Goal: Information Seeking & Learning: Learn about a topic

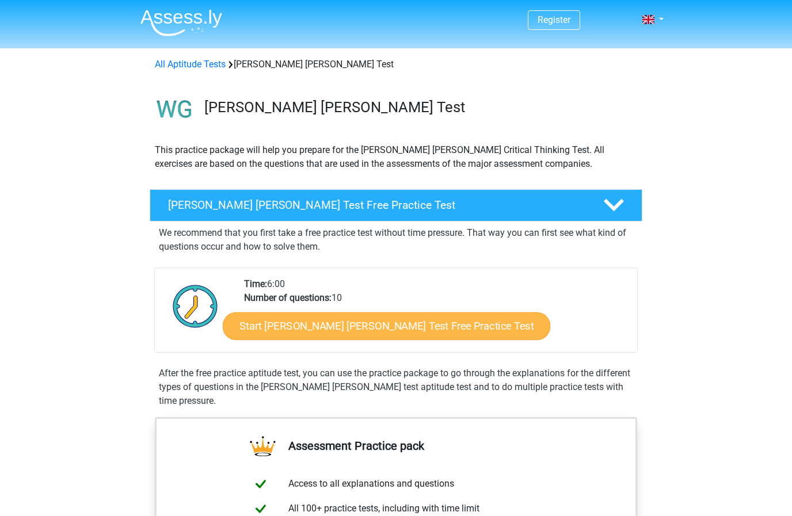
click at [352, 328] on link "Start Watson Glaser Test Free Practice Test" at bounding box center [387, 327] width 328 height 28
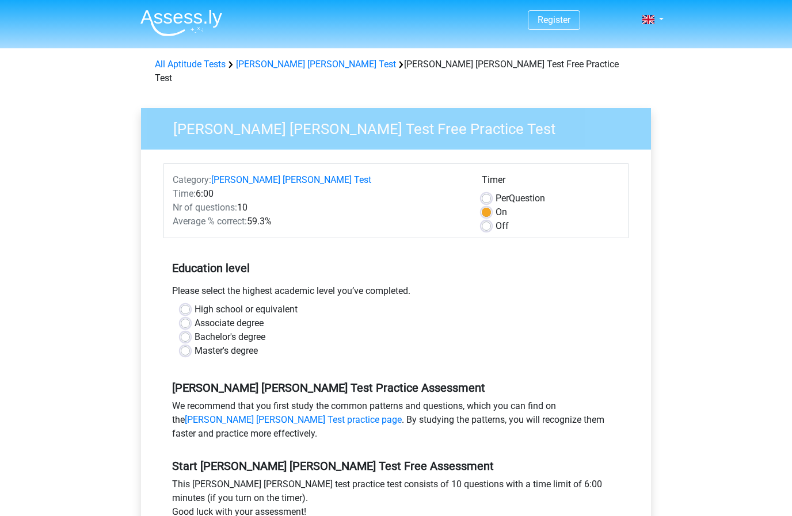
click at [195, 303] on label "High school or equivalent" at bounding box center [246, 310] width 103 height 14
click at [185, 303] on input "High school or equivalent" at bounding box center [185, 309] width 9 height 12
radio input "true"
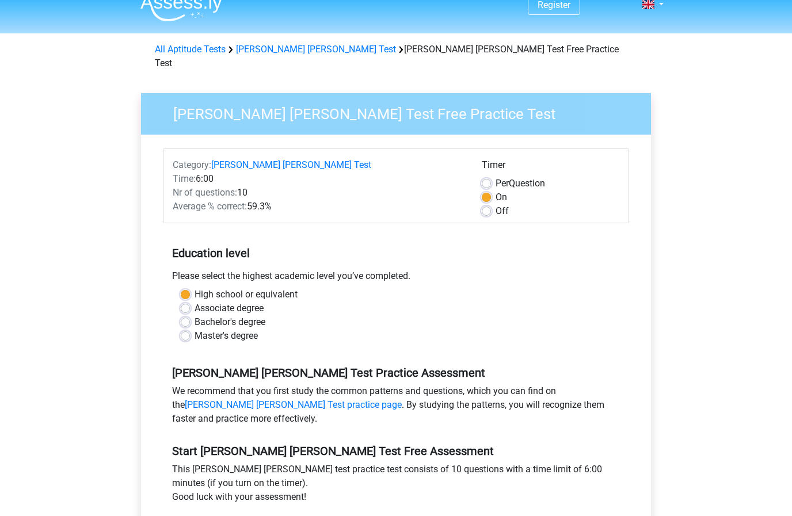
scroll to position [24, 0]
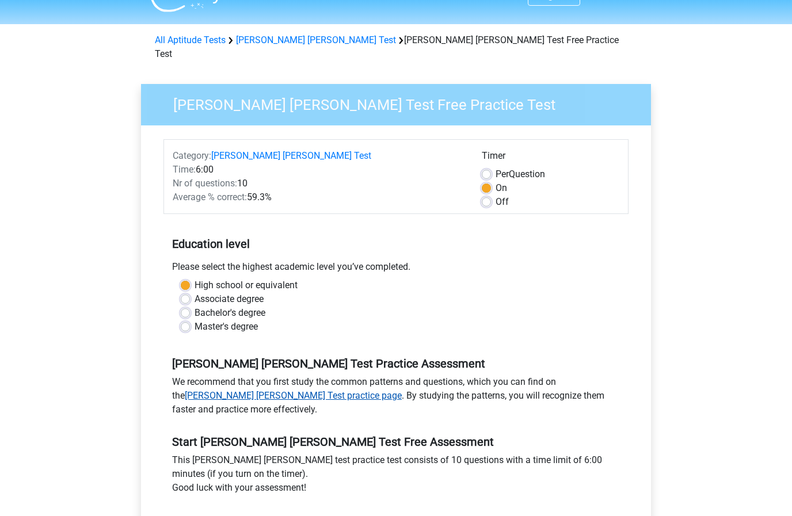
click at [402, 390] on link "Watson Glaser Test practice page" at bounding box center [293, 395] width 217 height 11
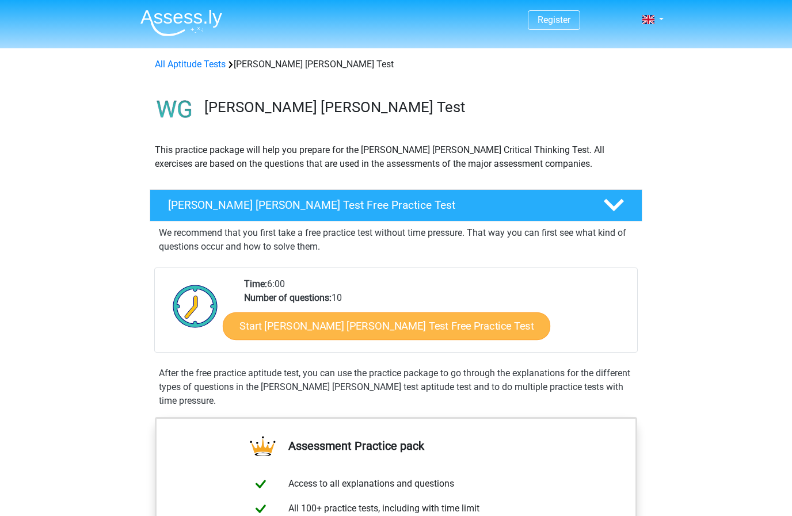
click at [402, 319] on link "Start Watson Glaser Test Free Practice Test" at bounding box center [387, 327] width 328 height 28
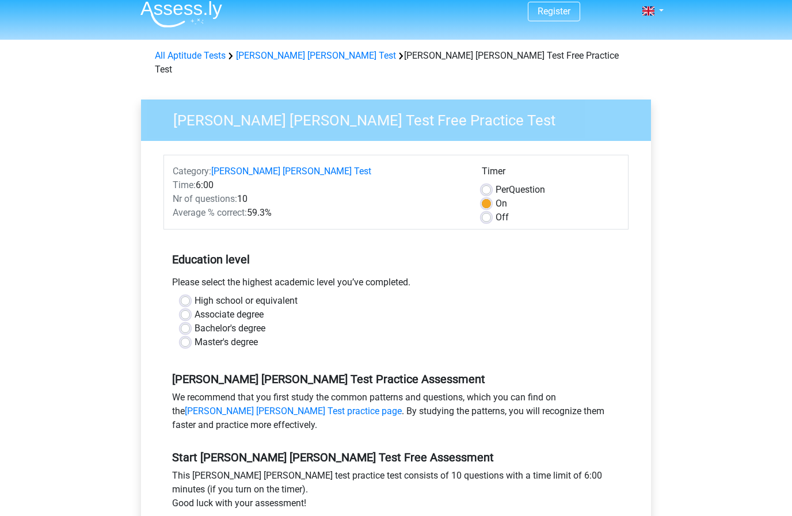
scroll to position [10, 0]
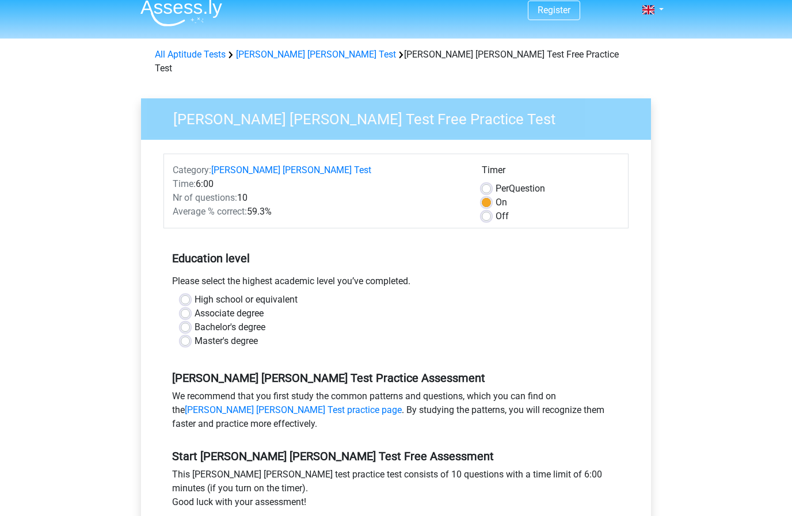
click at [195, 293] on label "High school or equivalent" at bounding box center [246, 300] width 103 height 14
click at [185, 293] on input "High school or equivalent" at bounding box center [185, 299] width 9 height 12
radio input "true"
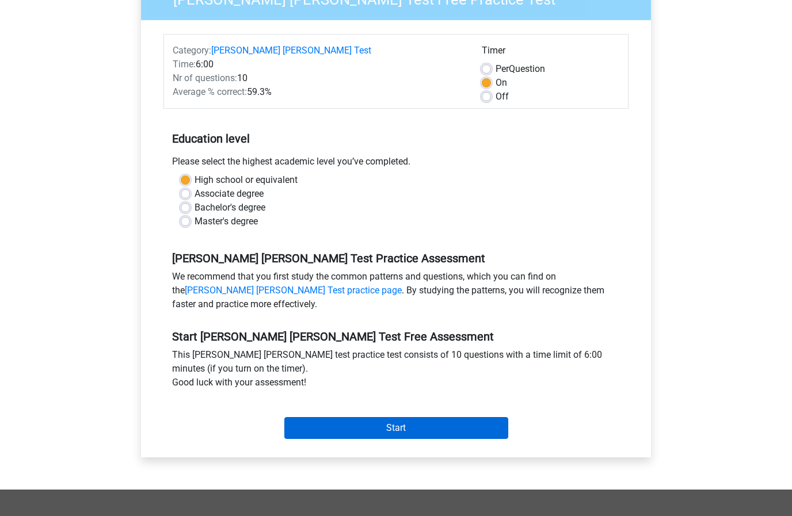
scroll to position [142, 0]
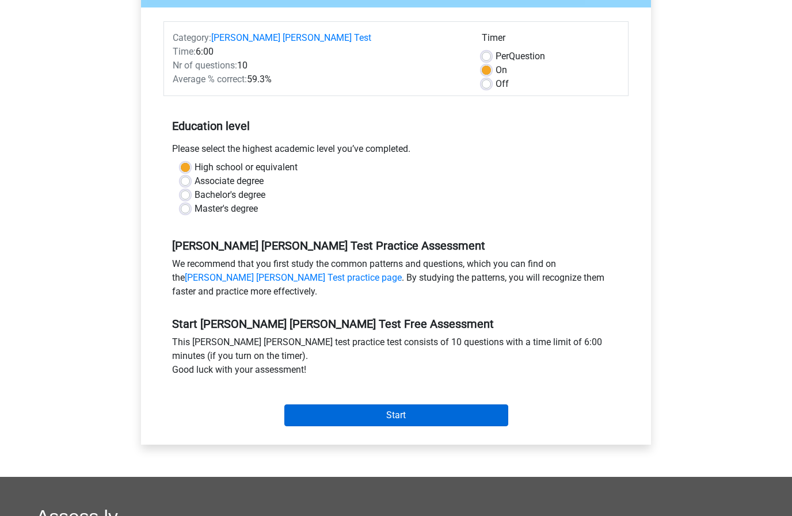
click at [393, 405] on input "Start" at bounding box center [396, 416] width 224 height 22
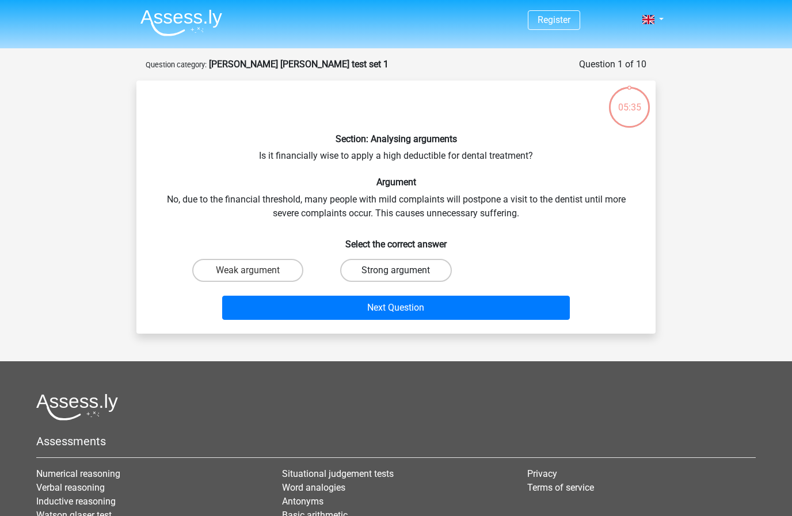
click at [408, 268] on label "Strong argument" at bounding box center [395, 270] width 111 height 23
click at [404, 271] on input "Strong argument" at bounding box center [399, 274] width 7 height 7
radio input "true"
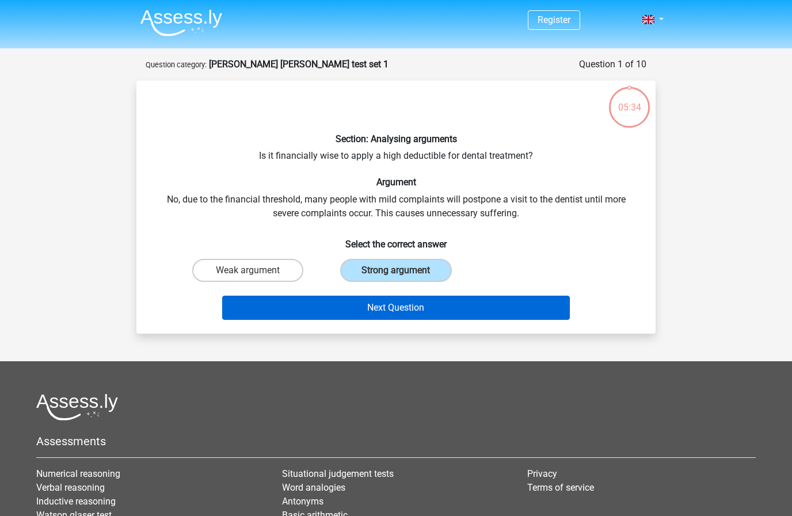
click at [417, 310] on button "Next Question" at bounding box center [396, 308] width 348 height 24
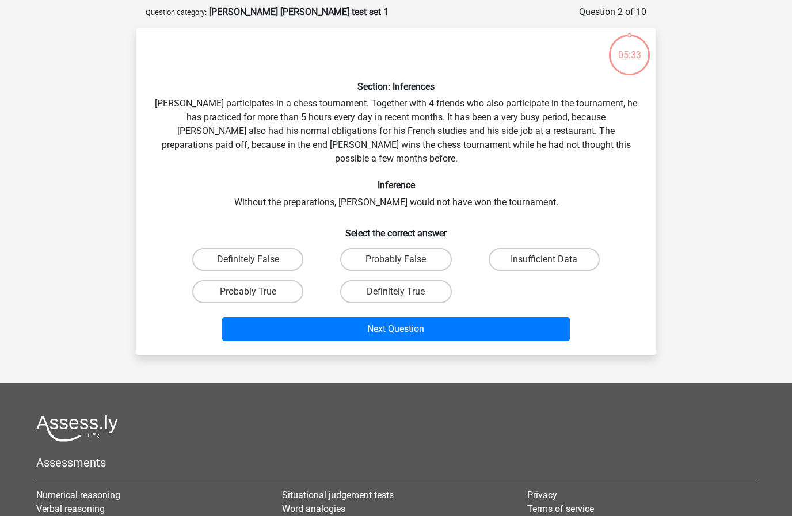
scroll to position [58, 0]
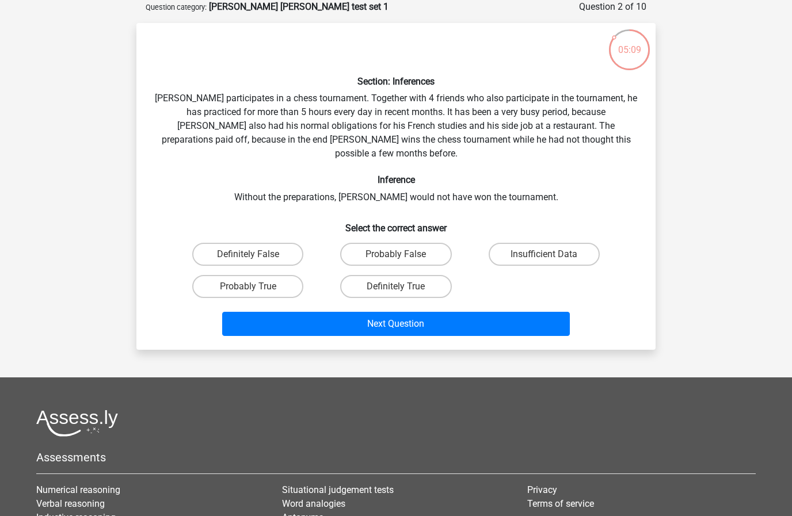
click at [368, 335] on html "Register Nederlands English" at bounding box center [396, 311] width 792 height 739
click at [369, 335] on div "Section: Inferences Pablo participates in a chess tournament. Together with 4 f…" at bounding box center [395, 186] width 519 height 327
click at [279, 275] on label "Probably True" at bounding box center [247, 286] width 111 height 23
click at [256, 287] on input "Probably True" at bounding box center [251, 290] width 7 height 7
radio input "true"
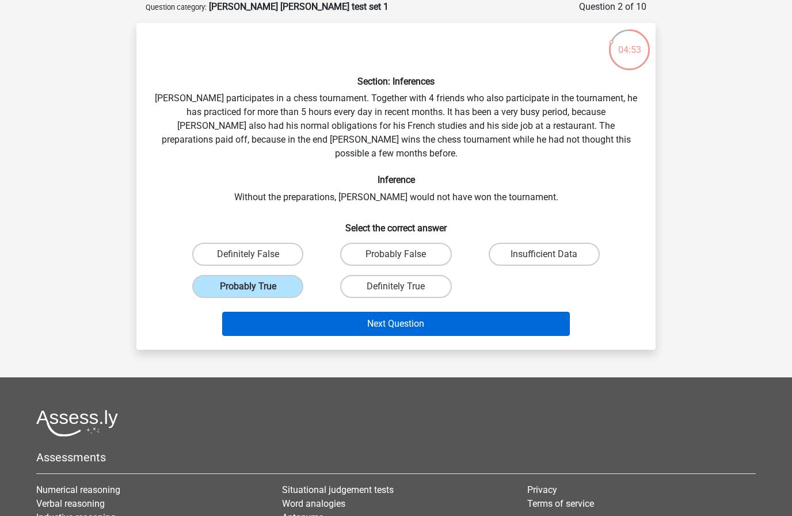
click at [431, 312] on button "Next Question" at bounding box center [396, 324] width 348 height 24
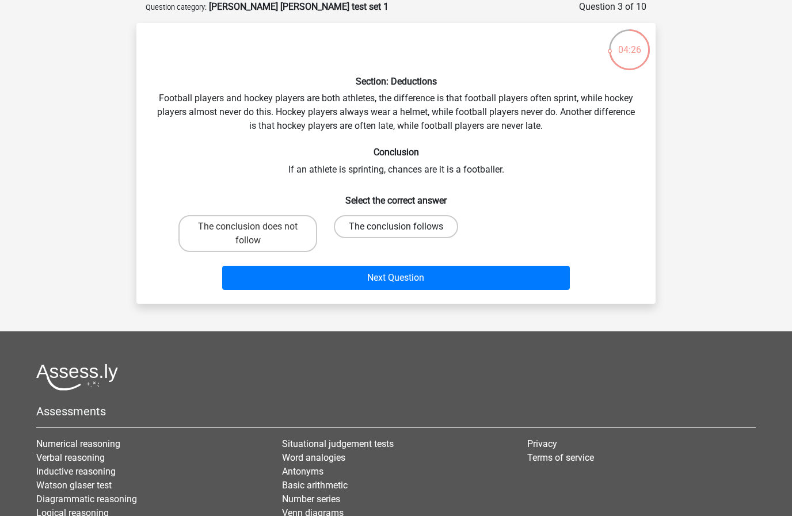
click at [412, 222] on label "The conclusion follows" at bounding box center [396, 226] width 124 height 23
click at [404, 227] on input "The conclusion follows" at bounding box center [399, 230] width 7 height 7
radio input "true"
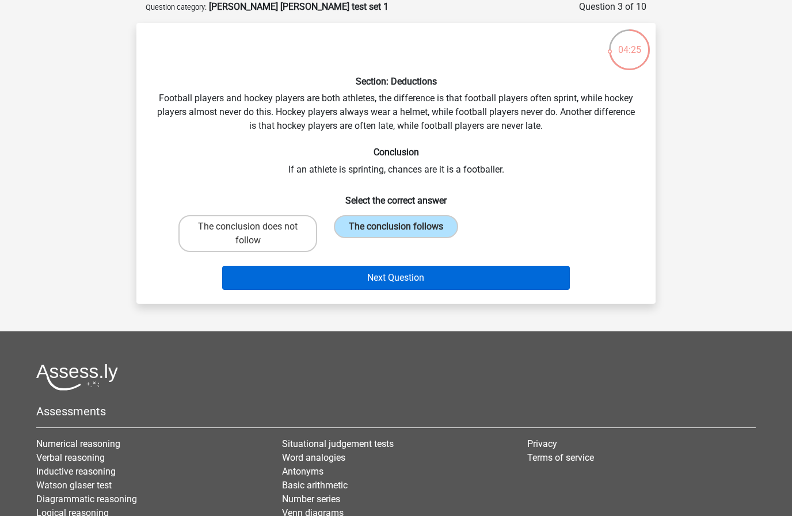
click at [423, 278] on button "Next Question" at bounding box center [396, 278] width 348 height 24
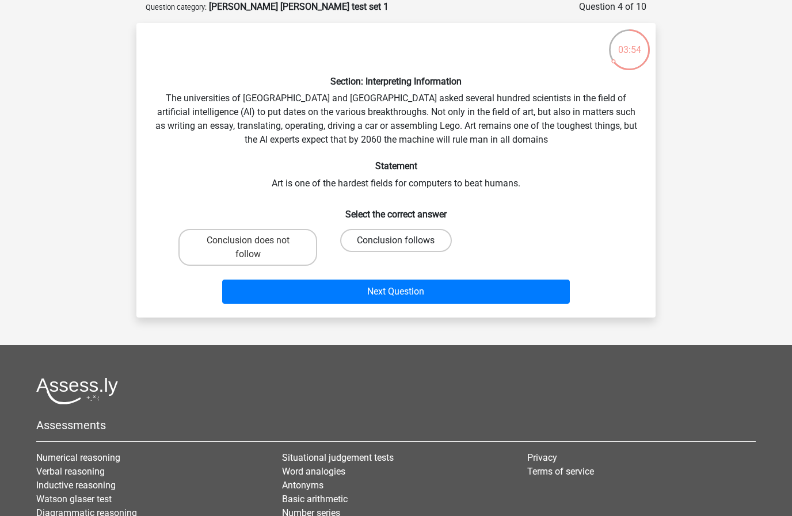
click at [405, 238] on label "Conclusion follows" at bounding box center [395, 240] width 111 height 23
click at [404, 241] on input "Conclusion follows" at bounding box center [399, 244] width 7 height 7
radio input "true"
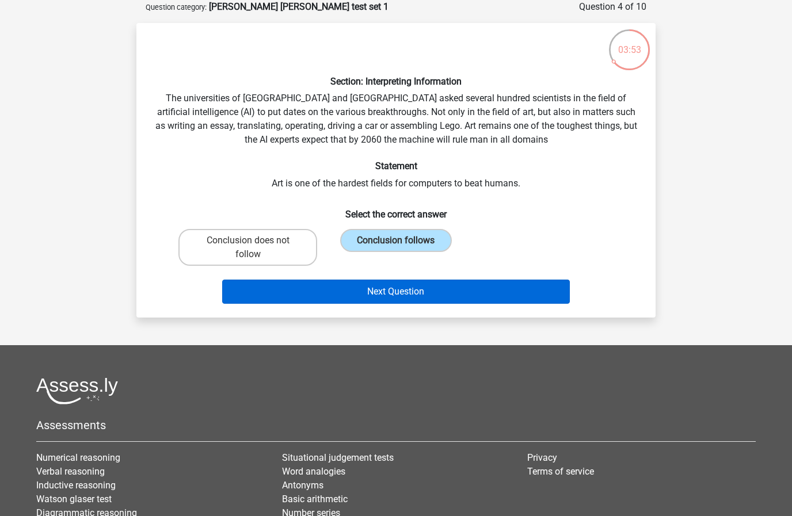
click at [404, 287] on button "Next Question" at bounding box center [396, 292] width 348 height 24
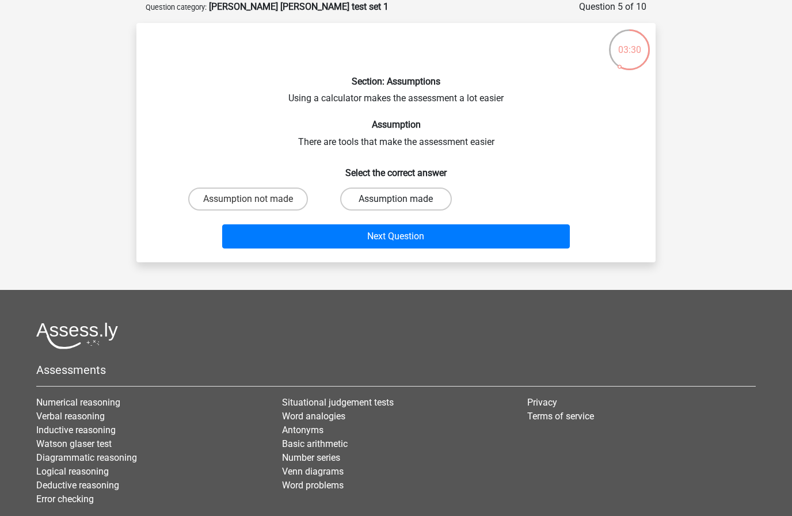
click at [415, 191] on label "Assumption made" at bounding box center [395, 199] width 111 height 23
click at [404, 199] on input "Assumption made" at bounding box center [399, 202] width 7 height 7
radio input "true"
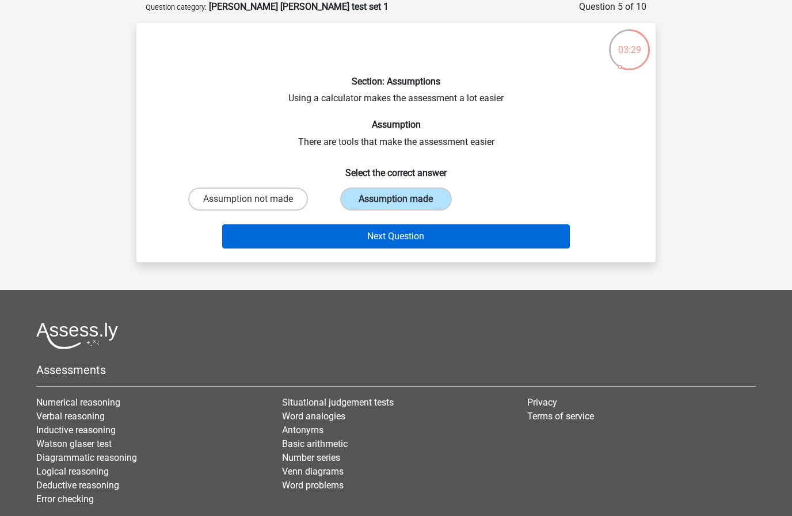
click at [417, 238] on button "Next Question" at bounding box center [396, 237] width 348 height 24
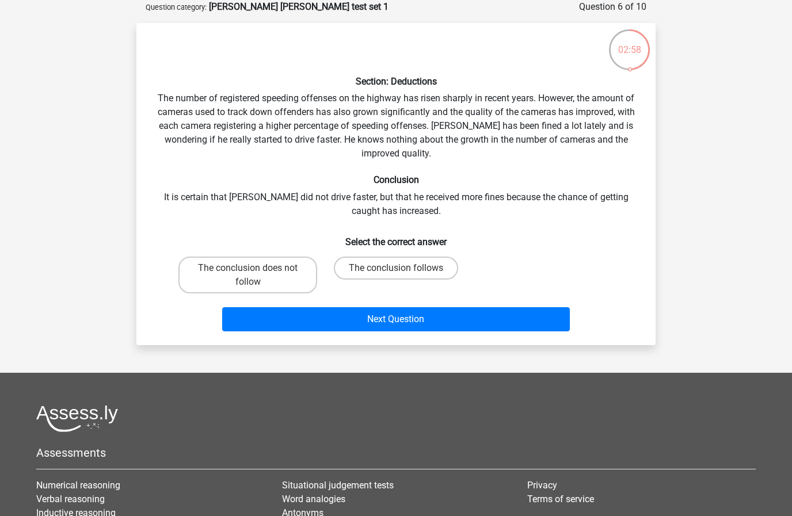
click at [397, 269] on input "The conclusion follows" at bounding box center [399, 271] width 7 height 7
radio input "true"
click at [260, 266] on label "The conclusion does not follow" at bounding box center [247, 275] width 139 height 37
click at [256, 268] on input "The conclusion does not follow" at bounding box center [251, 271] width 7 height 7
radio input "true"
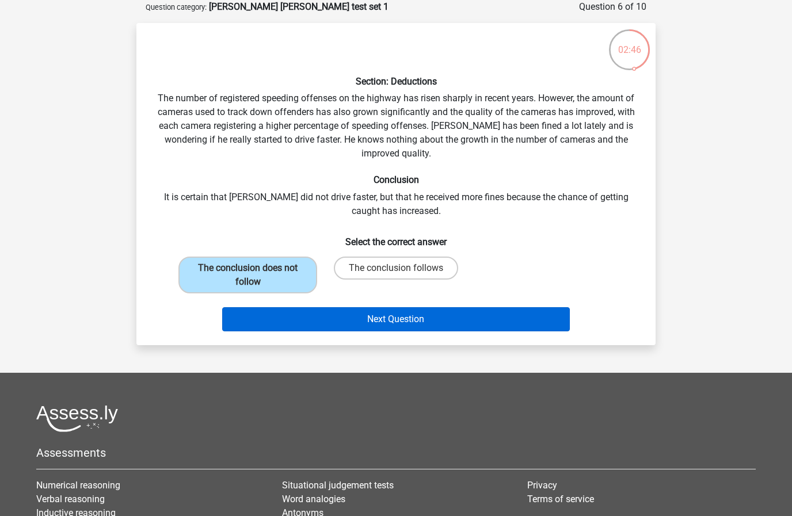
click at [408, 321] on button "Next Question" at bounding box center [396, 319] width 348 height 24
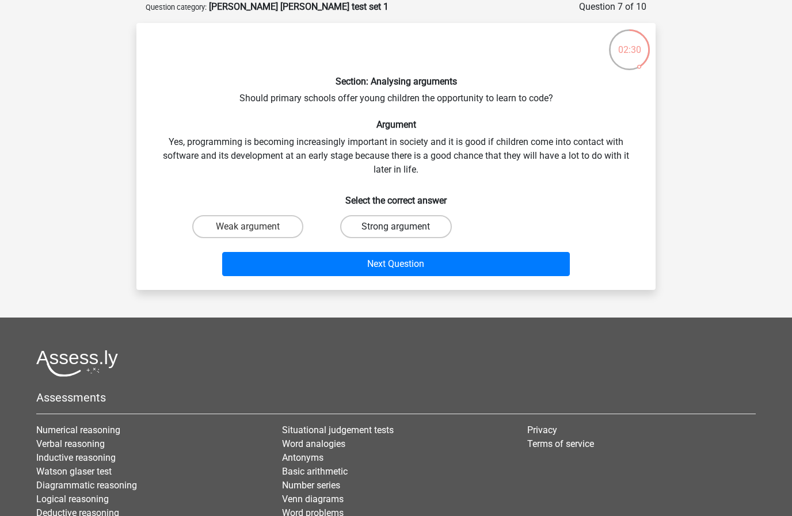
click at [407, 224] on label "Strong argument" at bounding box center [395, 226] width 111 height 23
click at [404, 227] on input "Strong argument" at bounding box center [399, 230] width 7 height 7
radio input "true"
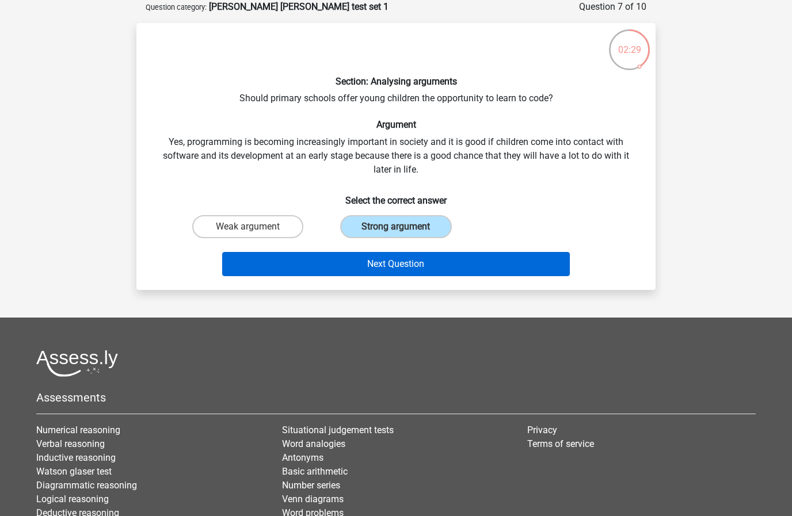
click at [405, 256] on button "Next Question" at bounding box center [396, 264] width 348 height 24
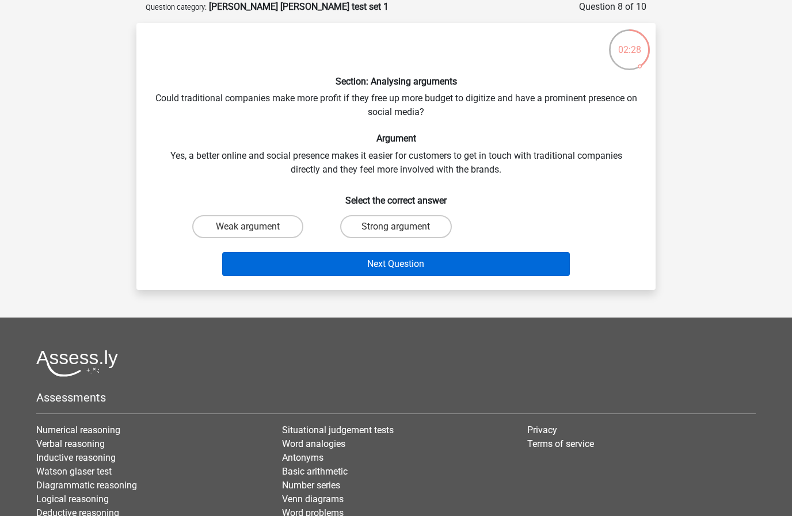
click at [419, 263] on button "Next Question" at bounding box center [396, 264] width 348 height 24
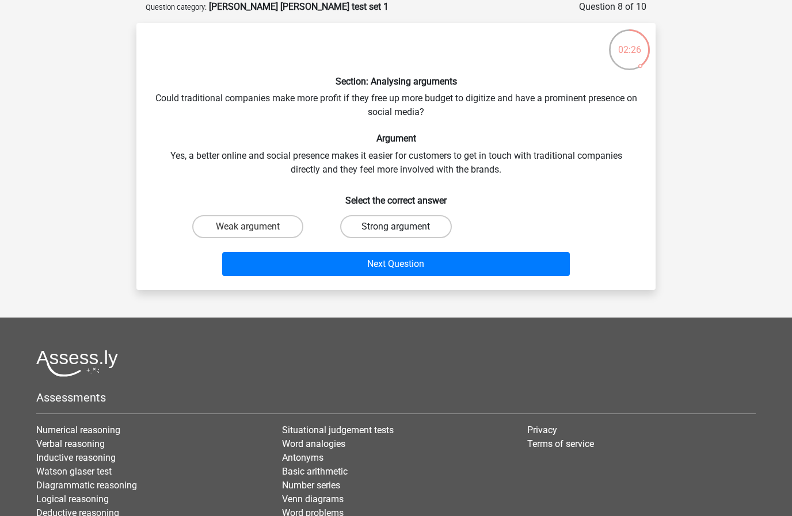
click at [401, 220] on label "Strong argument" at bounding box center [395, 226] width 111 height 23
click at [401, 227] on input "Strong argument" at bounding box center [399, 230] width 7 height 7
radio input "true"
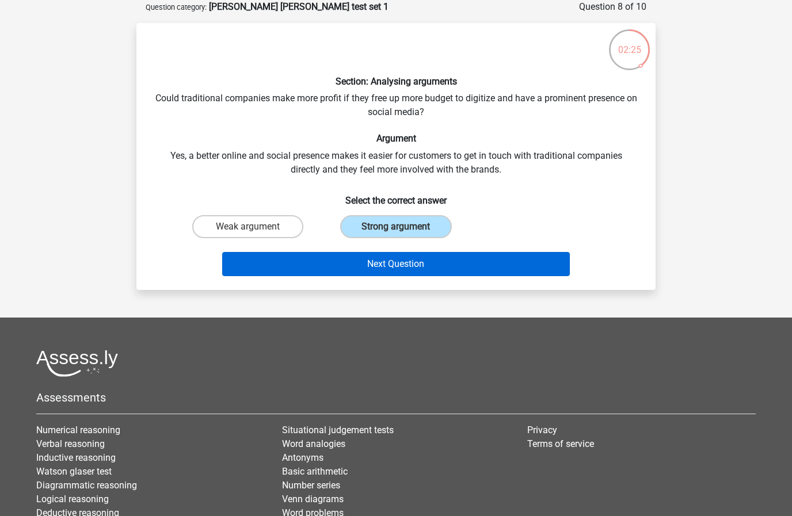
click at [412, 268] on button "Next Question" at bounding box center [396, 264] width 348 height 24
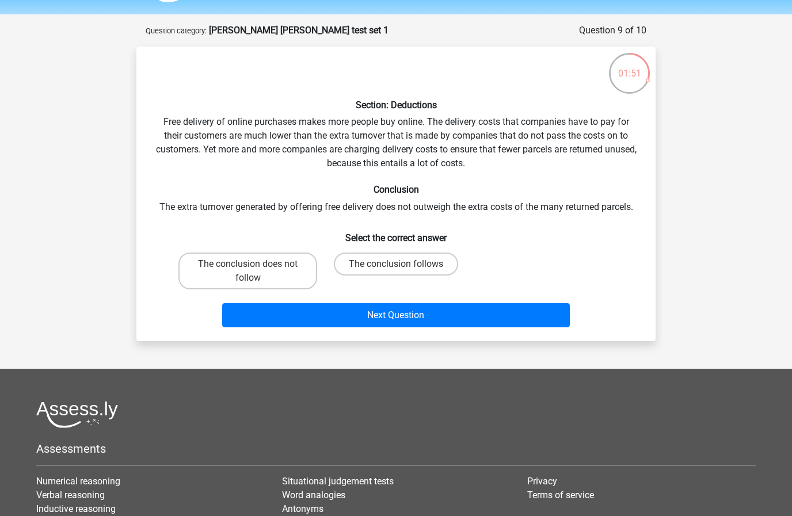
scroll to position [30, 0]
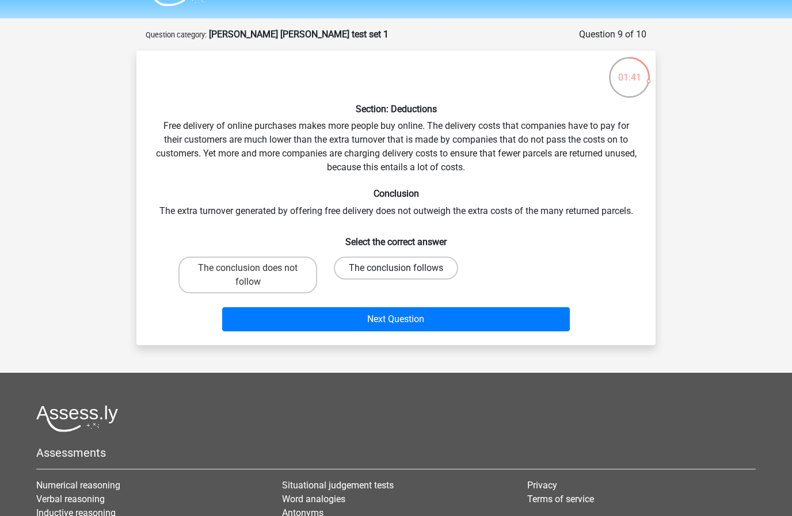
click at [397, 266] on label "The conclusion follows" at bounding box center [396, 268] width 124 height 23
click at [397, 268] on input "The conclusion follows" at bounding box center [399, 271] width 7 height 7
radio input "true"
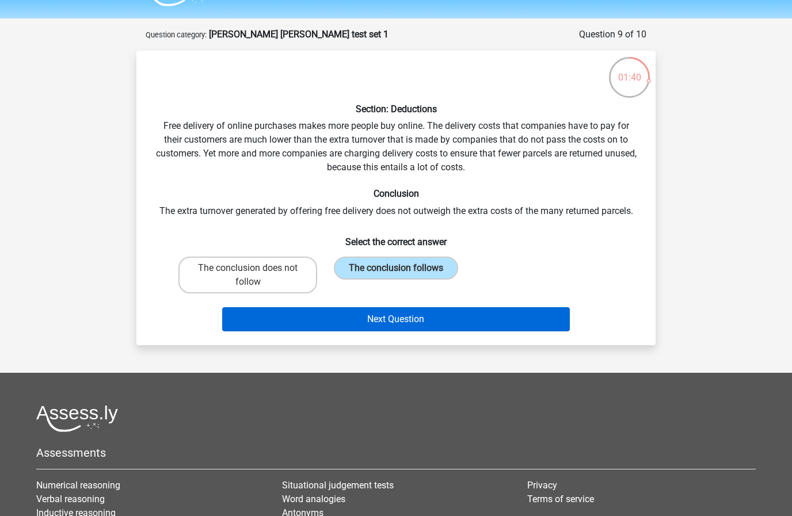
click at [411, 321] on button "Next Question" at bounding box center [396, 319] width 348 height 24
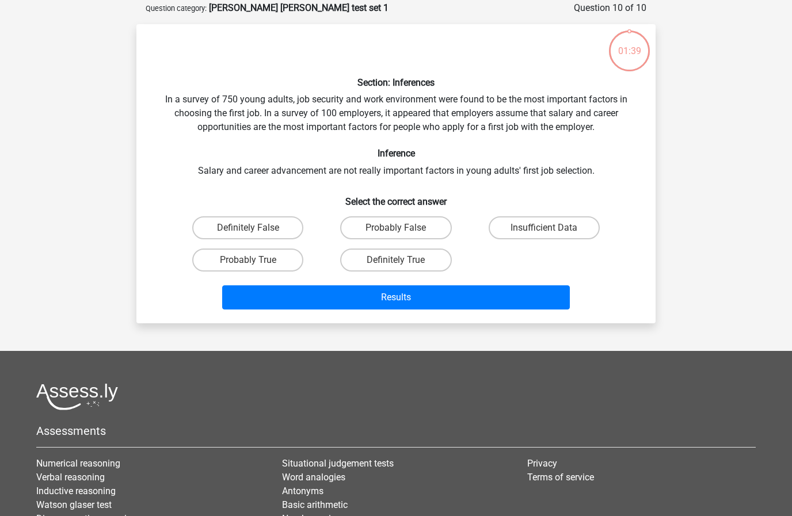
scroll to position [58, 0]
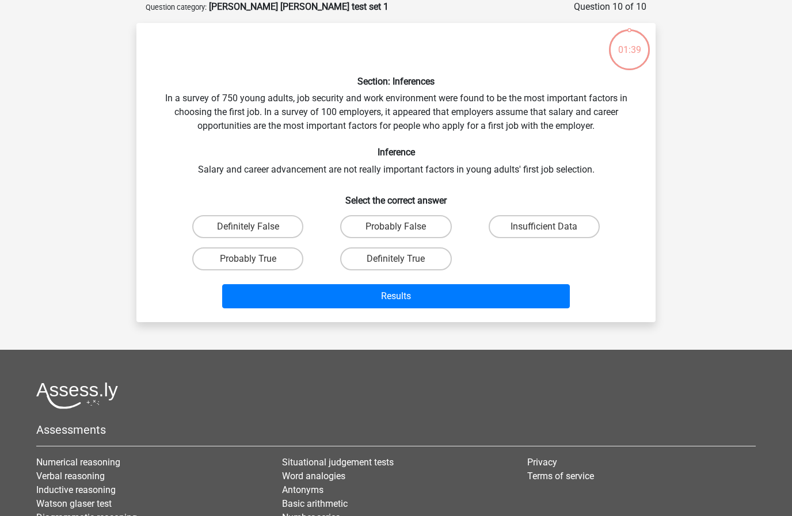
click at [411, 321] on div "Section: Inferences In a survey of 750 young adults, job security and work envi…" at bounding box center [395, 172] width 519 height 299
click at [533, 229] on label "Insufficient Data" at bounding box center [544, 226] width 111 height 23
click at [544, 229] on input "Insufficient Data" at bounding box center [547, 230] width 7 height 7
radio input "true"
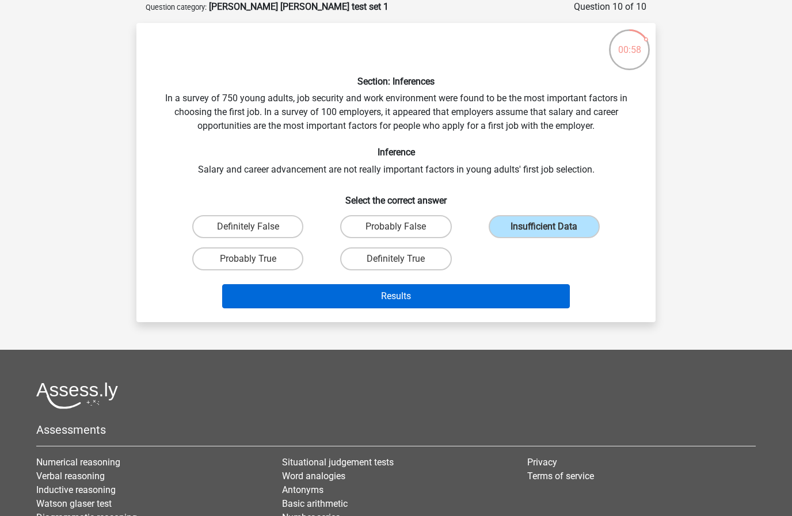
click at [484, 290] on button "Results" at bounding box center [396, 296] width 348 height 24
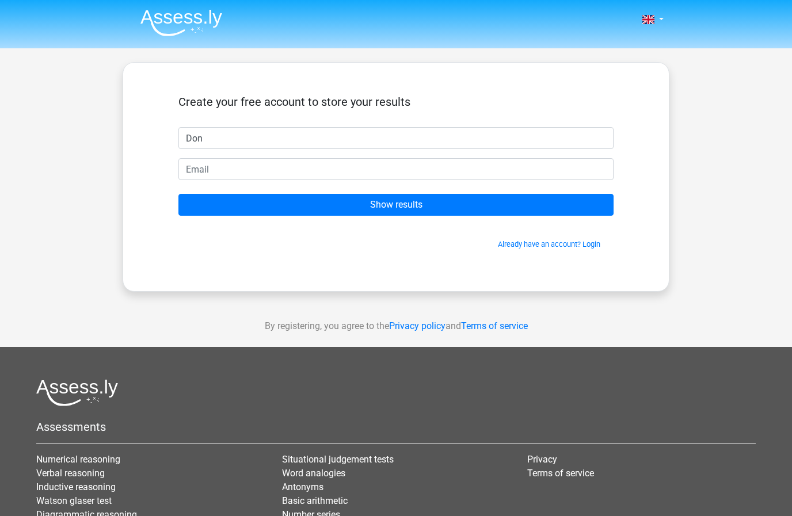
type input "Don"
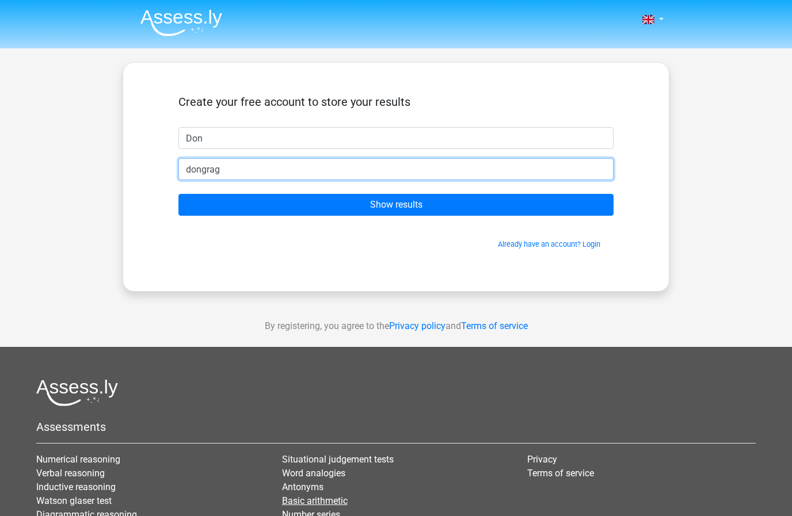
type input "dongragg"
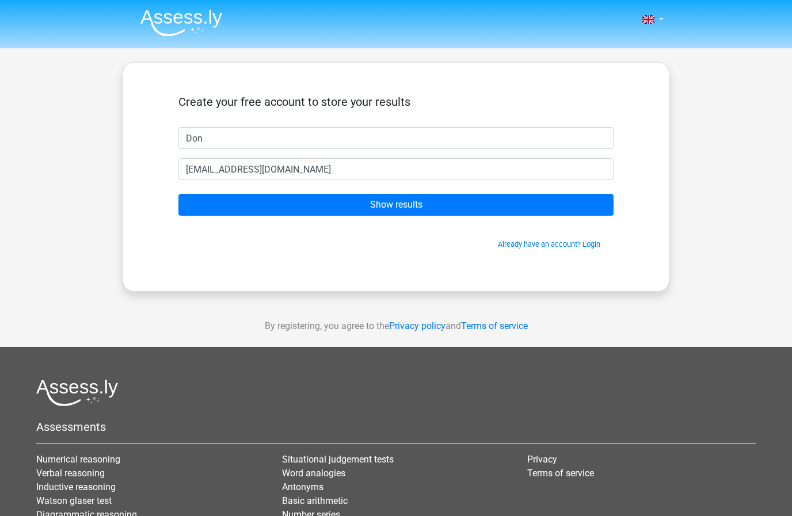
type input "[EMAIL_ADDRESS][DOMAIN_NAME]"
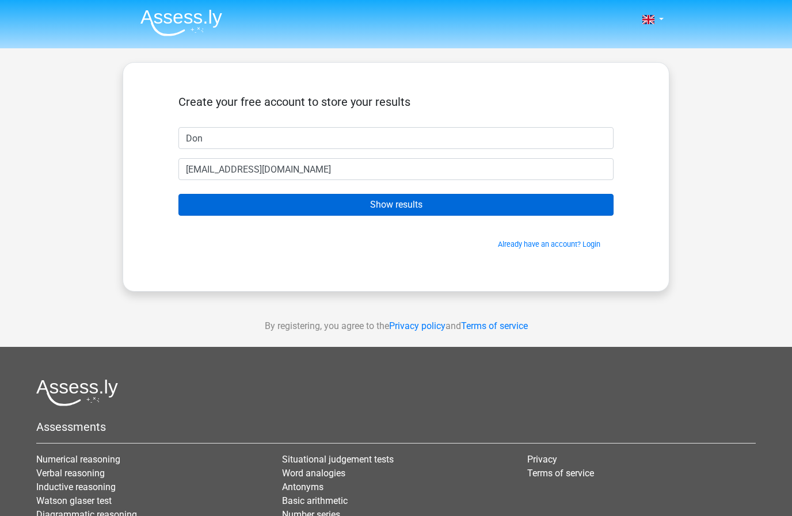
click at [393, 203] on input "Show results" at bounding box center [395, 205] width 435 height 22
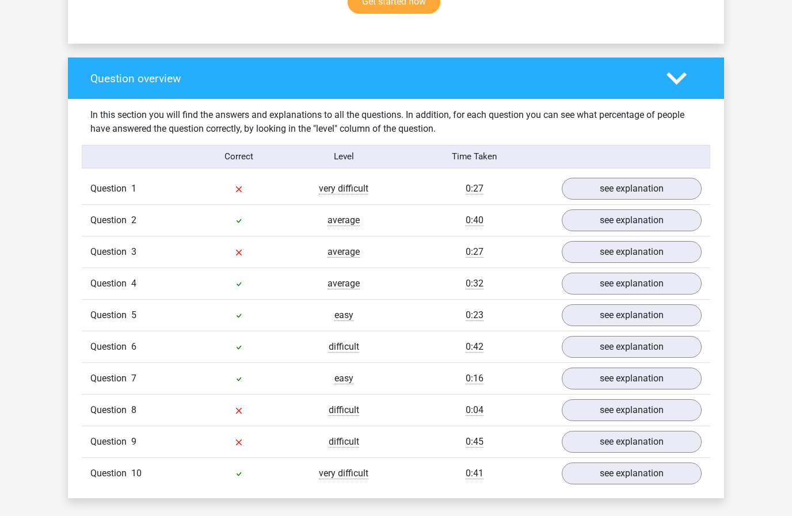
scroll to position [807, 0]
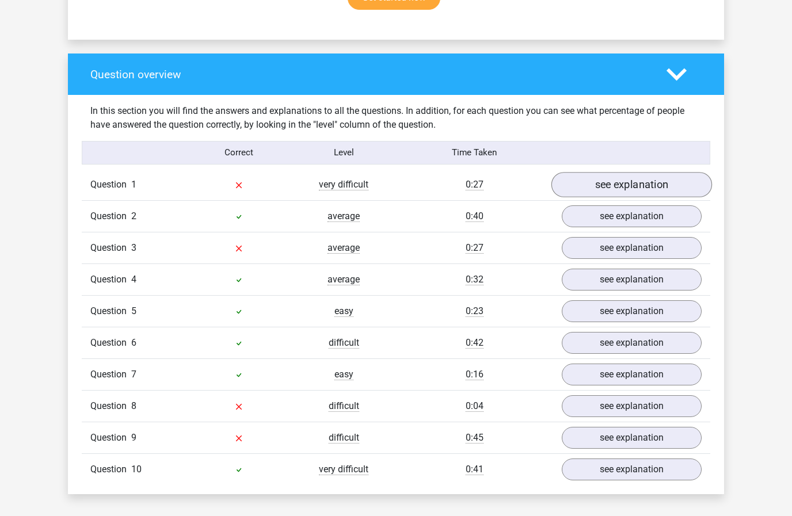
click at [633, 175] on link "see explanation" at bounding box center [631, 184] width 161 height 25
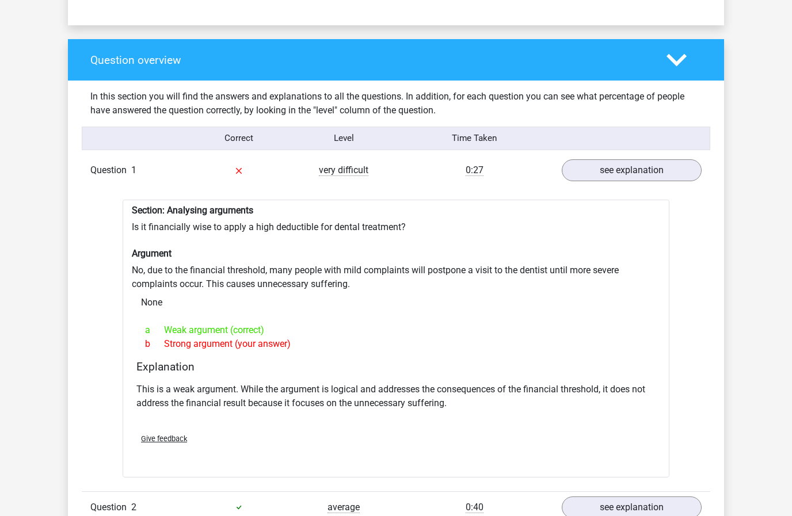
scroll to position [820, 0]
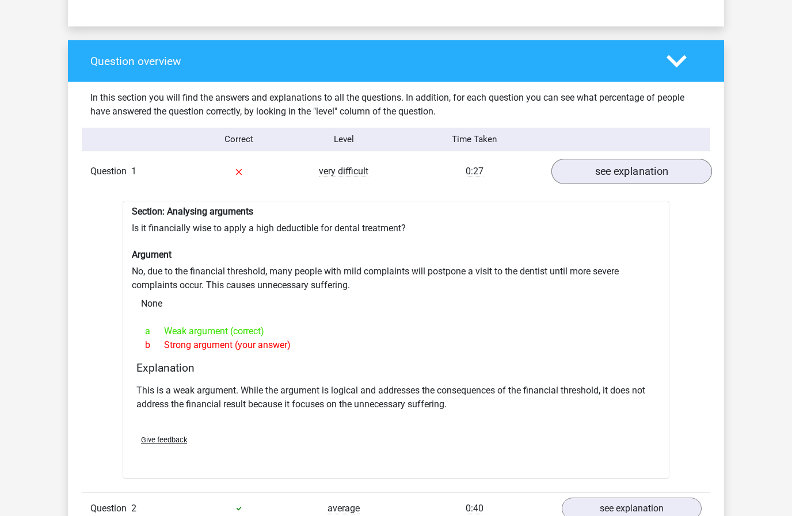
click at [622, 162] on link "see explanation" at bounding box center [631, 171] width 161 height 25
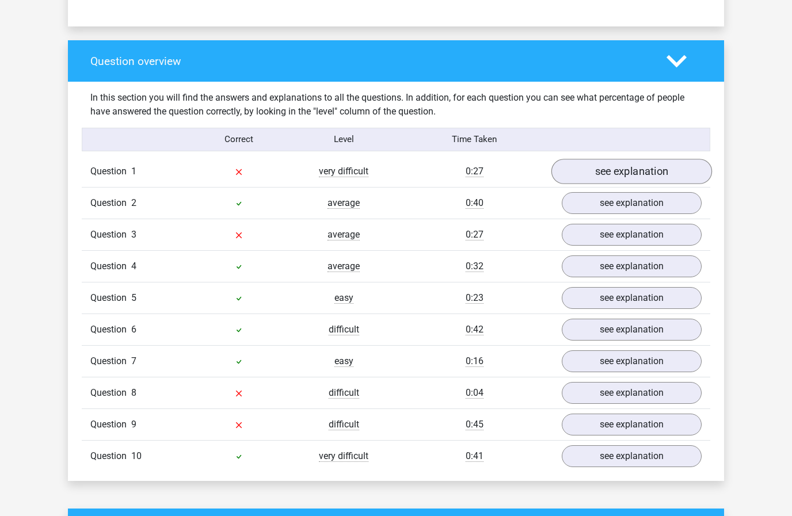
click at [622, 162] on link "see explanation" at bounding box center [631, 171] width 161 height 25
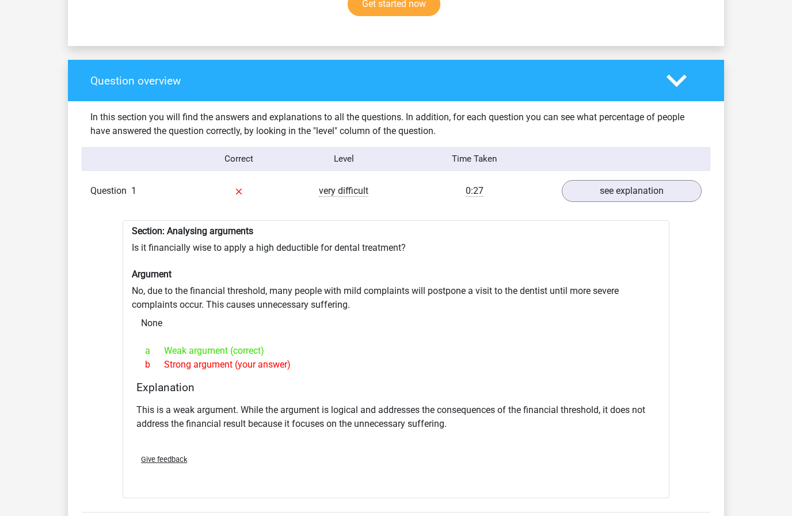
scroll to position [778, 0]
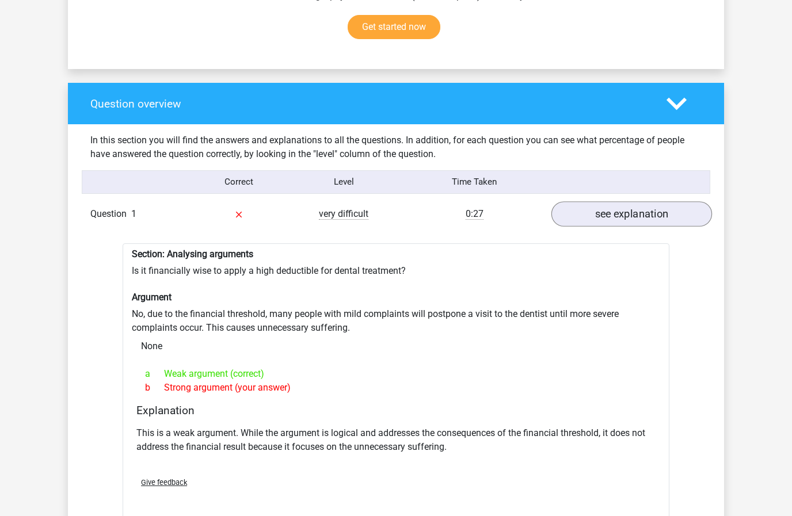
click at [654, 206] on link "see explanation" at bounding box center [631, 213] width 161 height 25
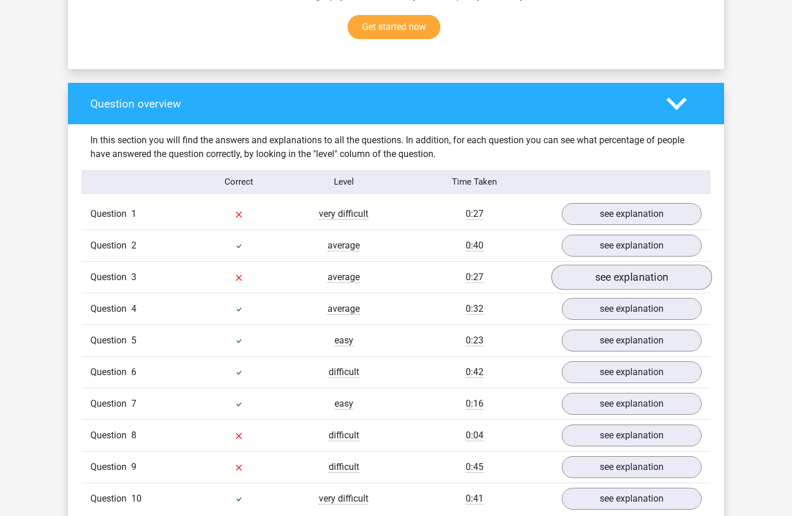
click at [626, 271] on link "see explanation" at bounding box center [631, 277] width 161 height 25
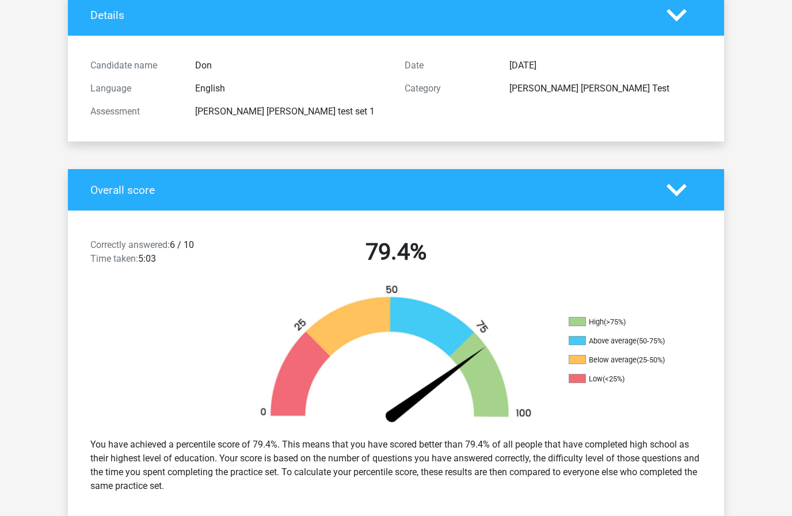
scroll to position [0, 0]
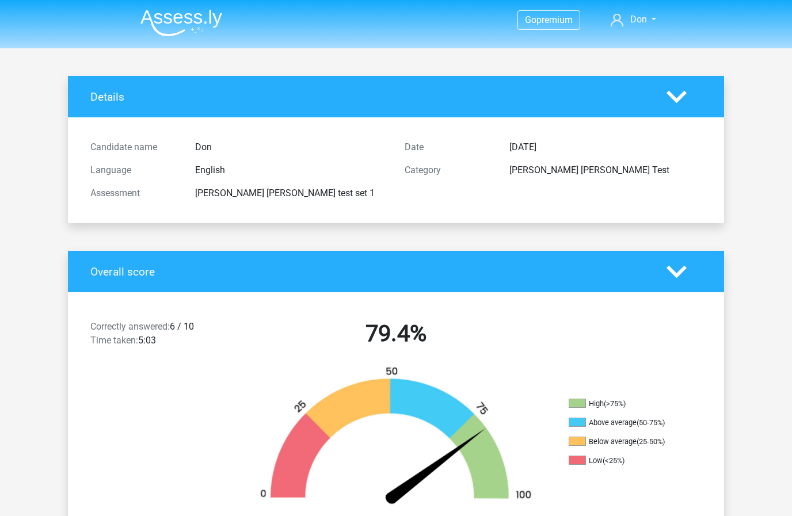
click at [442, 347] on h2 "79.4%" at bounding box center [396, 334] width 297 height 28
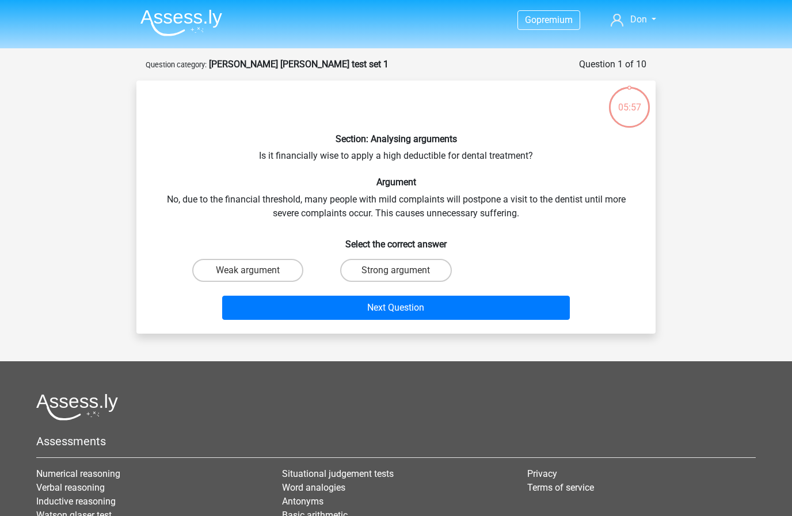
click at [190, 18] on img at bounding box center [181, 22] width 82 height 27
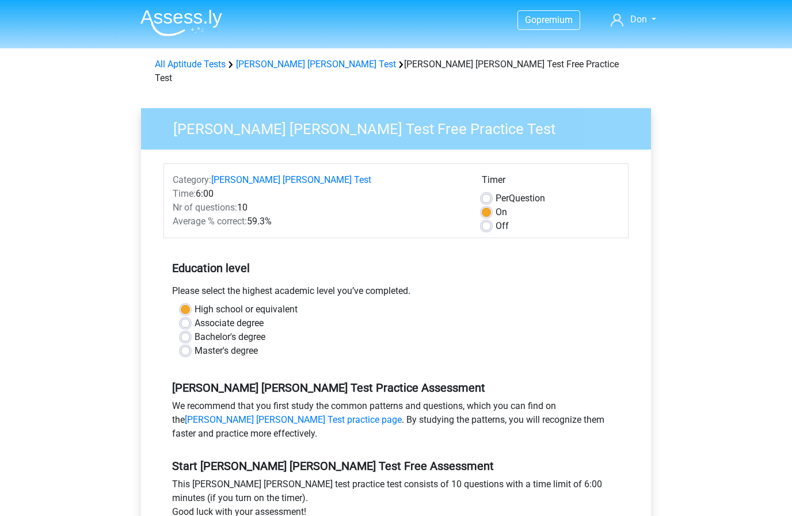
scroll to position [186, 0]
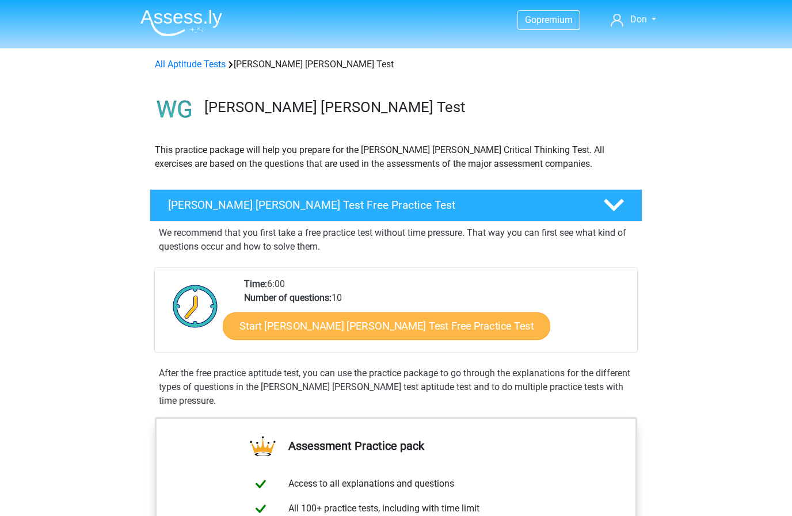
click at [333, 327] on link "Start [PERSON_NAME] [PERSON_NAME] Test Free Practice Test" at bounding box center [387, 327] width 328 height 28
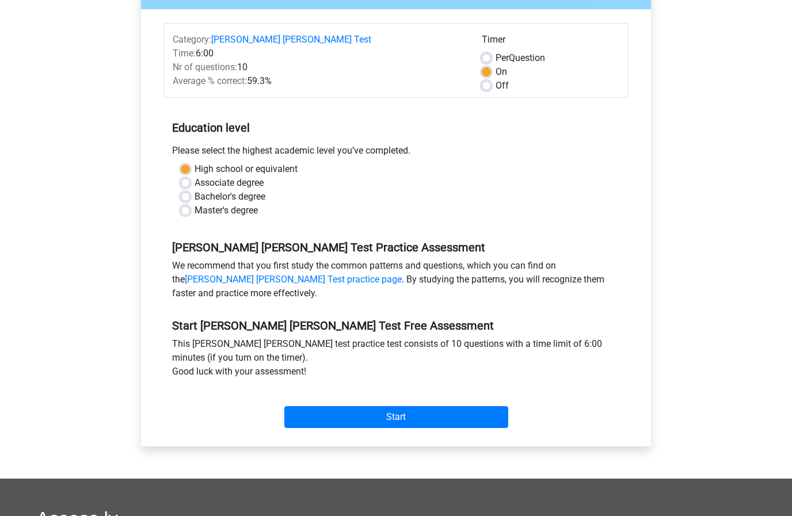
scroll to position [154, 0]
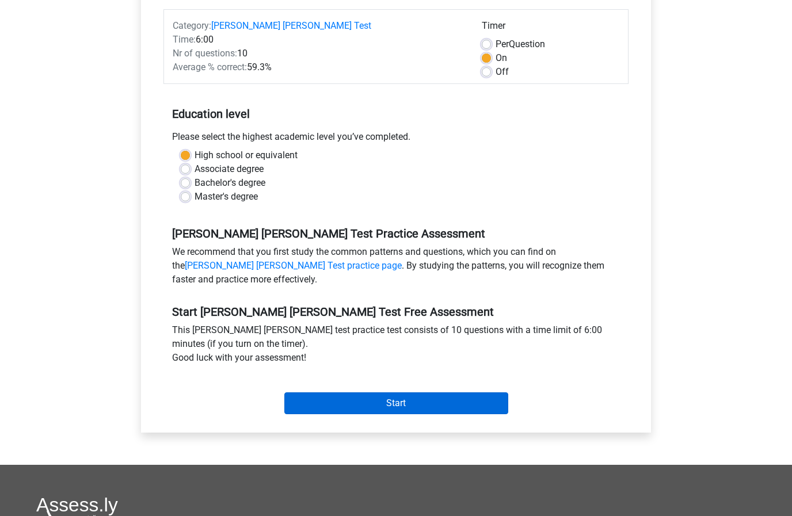
click at [394, 393] on input "Start" at bounding box center [396, 404] width 224 height 22
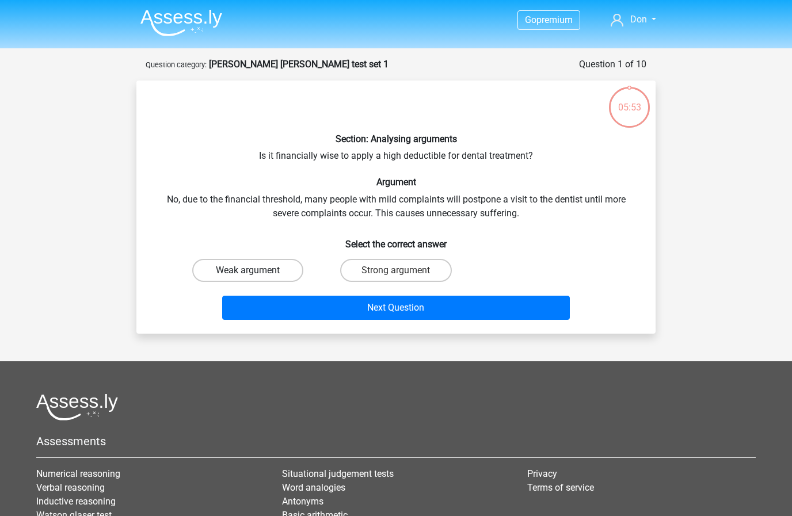
click at [258, 267] on label "Weak argument" at bounding box center [247, 270] width 111 height 23
click at [256, 271] on input "Weak argument" at bounding box center [251, 274] width 7 height 7
radio input "true"
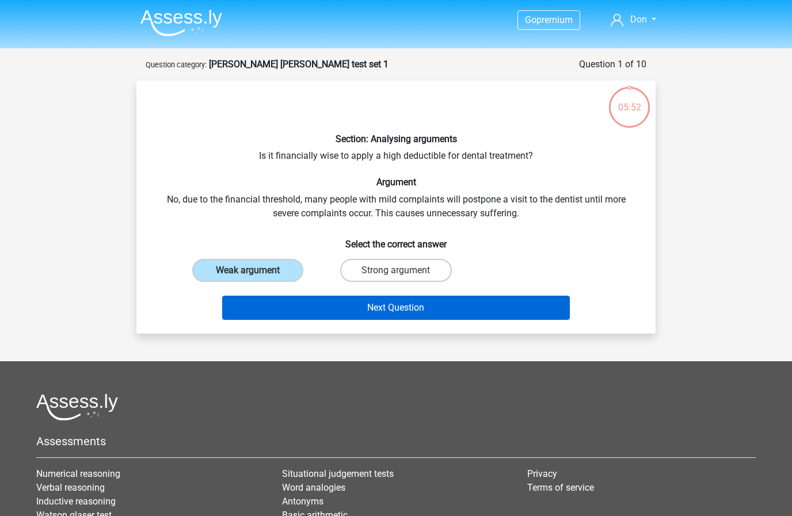
click at [433, 310] on button "Next Question" at bounding box center [396, 308] width 348 height 24
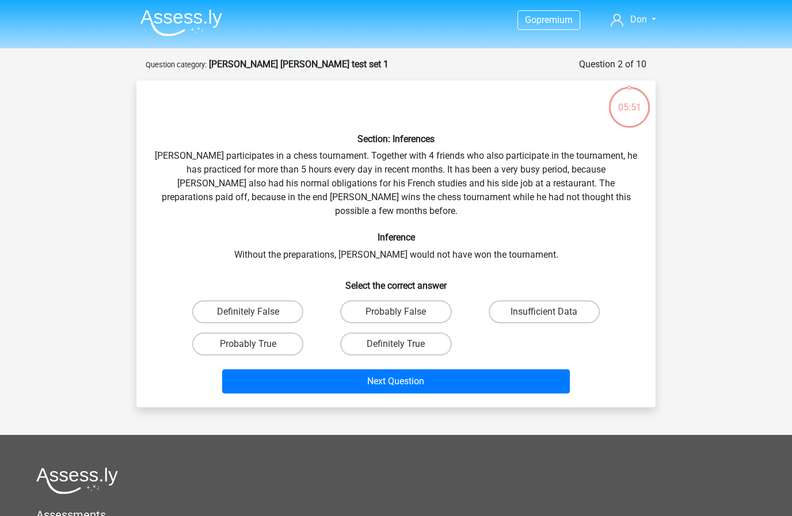
scroll to position [58, 0]
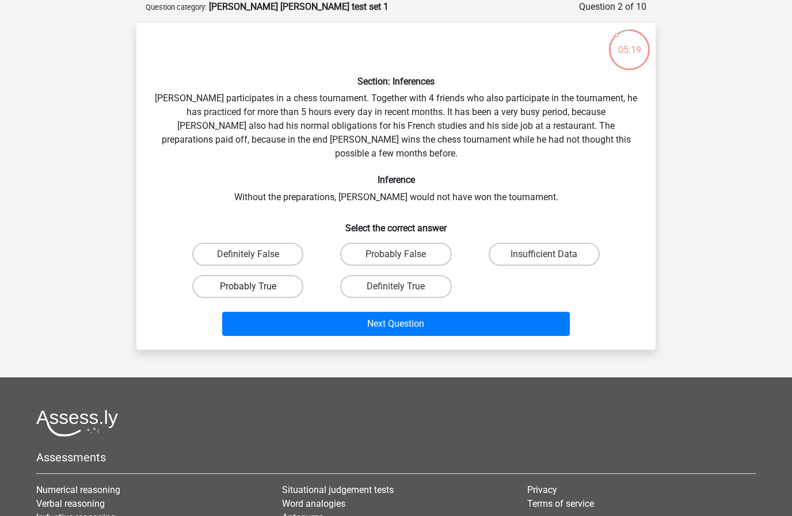
click at [246, 275] on label "Probably True" at bounding box center [247, 286] width 111 height 23
click at [248, 287] on input "Probably True" at bounding box center [251, 290] width 7 height 7
radio input "true"
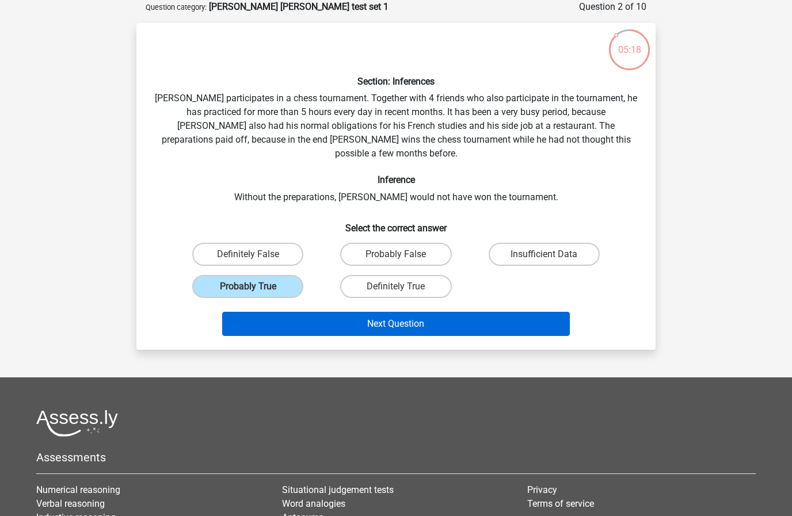
click at [389, 312] on button "Next Question" at bounding box center [396, 324] width 348 height 24
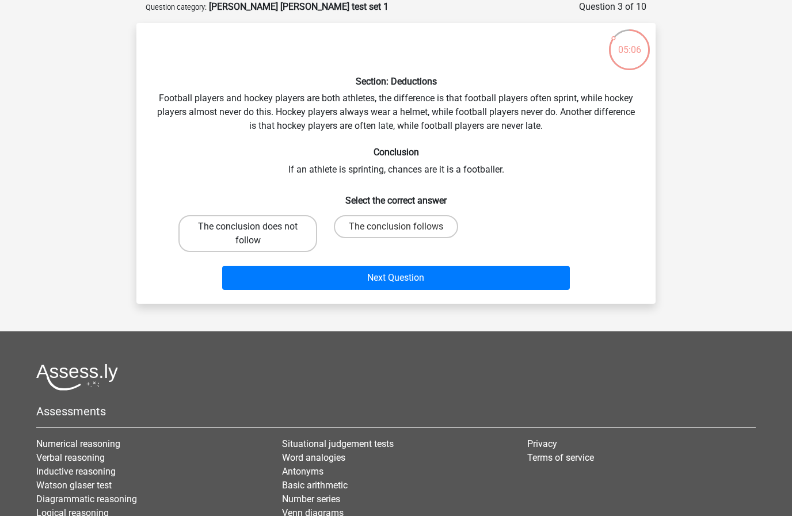
click at [267, 226] on label "The conclusion does not follow" at bounding box center [247, 233] width 139 height 37
click at [256, 227] on input "The conclusion does not follow" at bounding box center [251, 230] width 7 height 7
radio input "true"
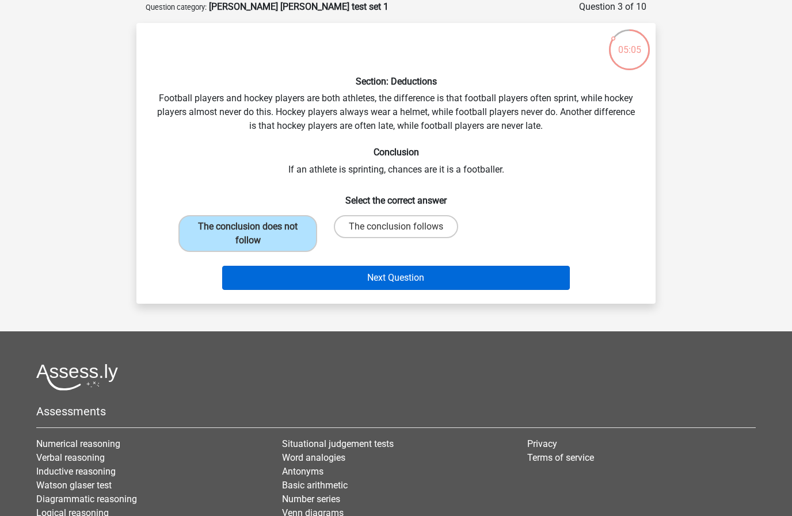
click at [406, 283] on button "Next Question" at bounding box center [396, 278] width 348 height 24
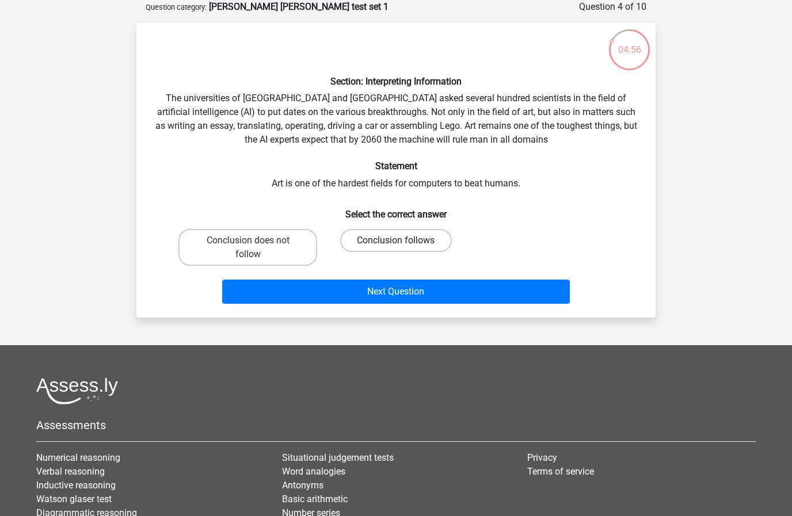
click at [393, 238] on label "Conclusion follows" at bounding box center [395, 240] width 111 height 23
click at [396, 241] on input "Conclusion follows" at bounding box center [399, 244] width 7 height 7
radio input "true"
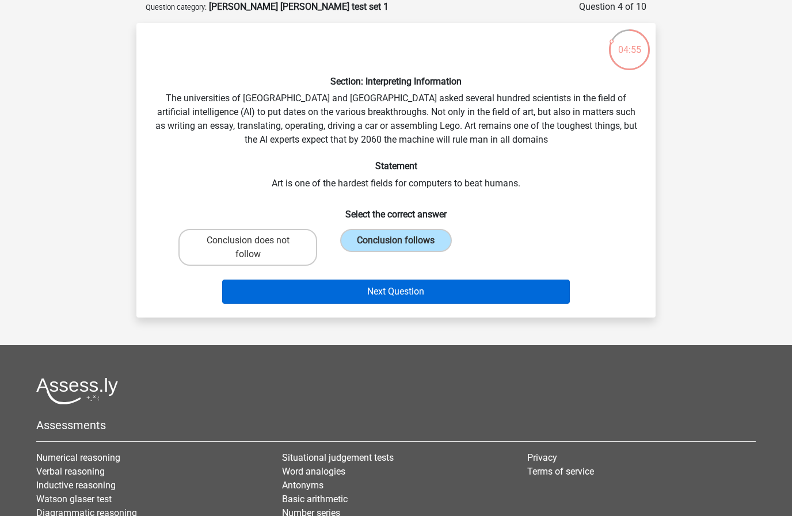
click at [410, 294] on button "Next Question" at bounding box center [396, 292] width 348 height 24
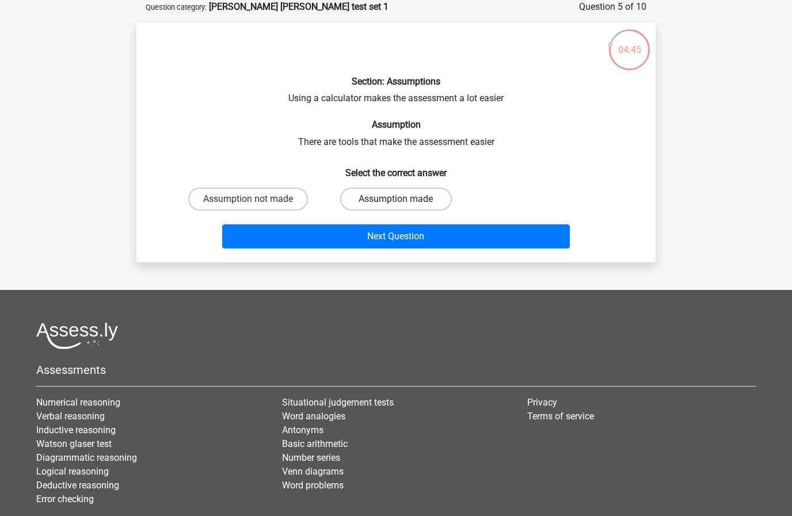
click at [389, 200] on label "Assumption made" at bounding box center [395, 199] width 111 height 23
click at [396, 200] on input "Assumption made" at bounding box center [399, 202] width 7 height 7
radio input "true"
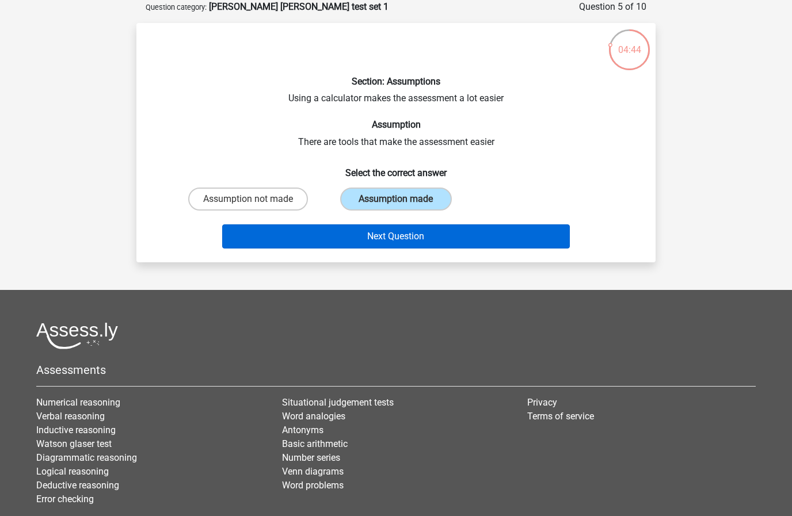
click at [401, 237] on button "Next Question" at bounding box center [396, 237] width 348 height 24
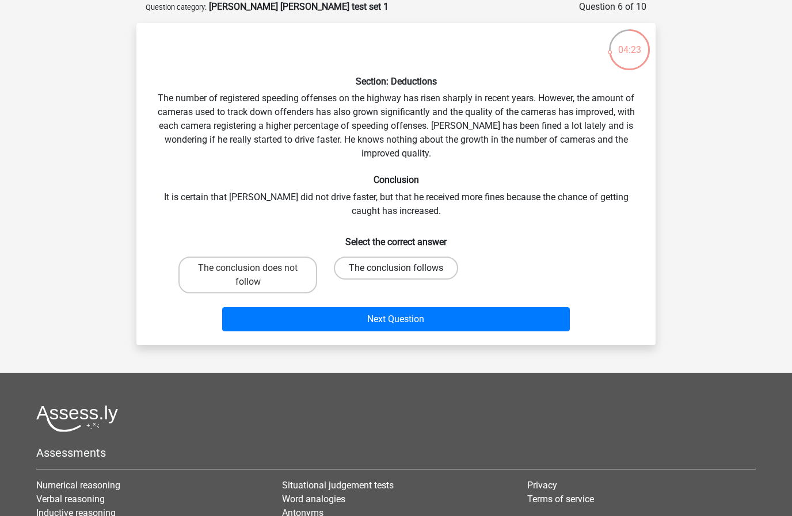
click at [400, 267] on label "The conclusion follows" at bounding box center [396, 268] width 124 height 23
click at [400, 268] on input "The conclusion follows" at bounding box center [399, 271] width 7 height 7
radio input "true"
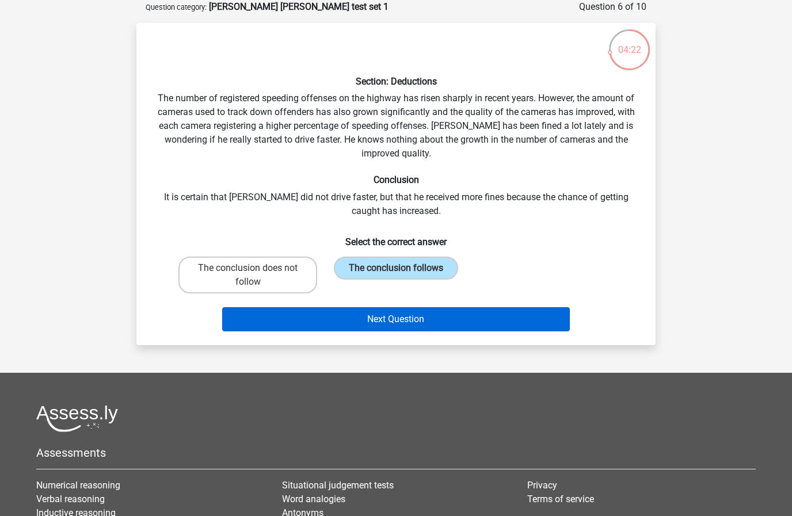
click at [402, 313] on button "Next Question" at bounding box center [396, 319] width 348 height 24
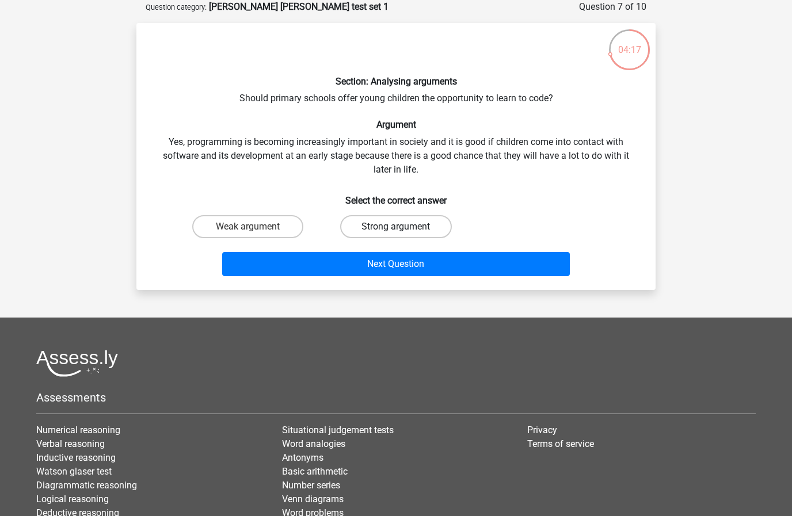
click at [394, 233] on label "Strong argument" at bounding box center [395, 226] width 111 height 23
click at [396, 233] on input "Strong argument" at bounding box center [399, 230] width 7 height 7
radio input "true"
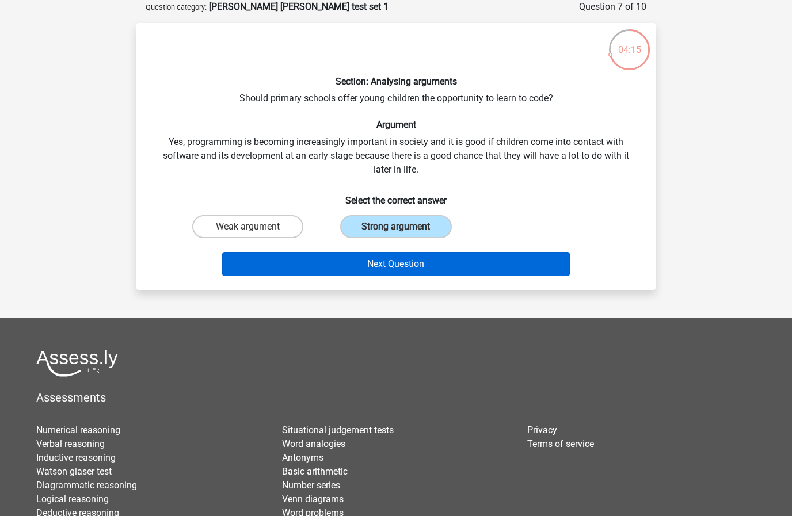
click at [405, 259] on button "Next Question" at bounding box center [396, 264] width 348 height 24
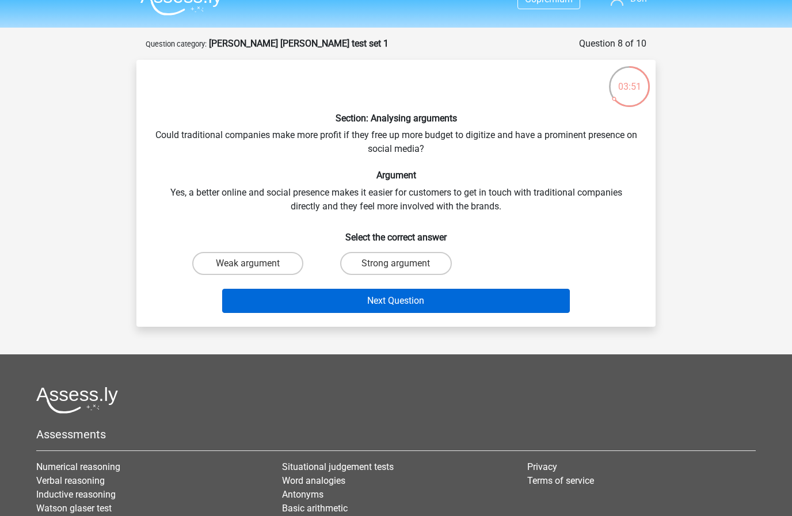
scroll to position [20, 0]
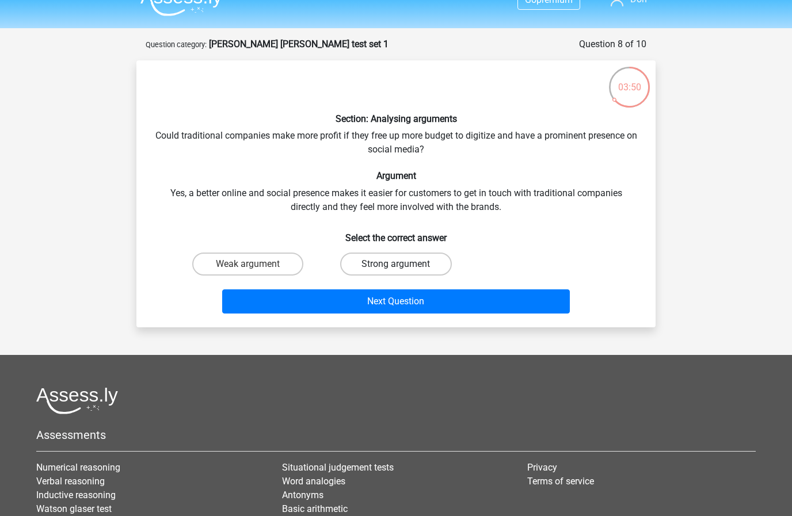
click at [397, 260] on label "Strong argument" at bounding box center [395, 264] width 111 height 23
click at [397, 264] on input "Strong argument" at bounding box center [399, 267] width 7 height 7
radio input "true"
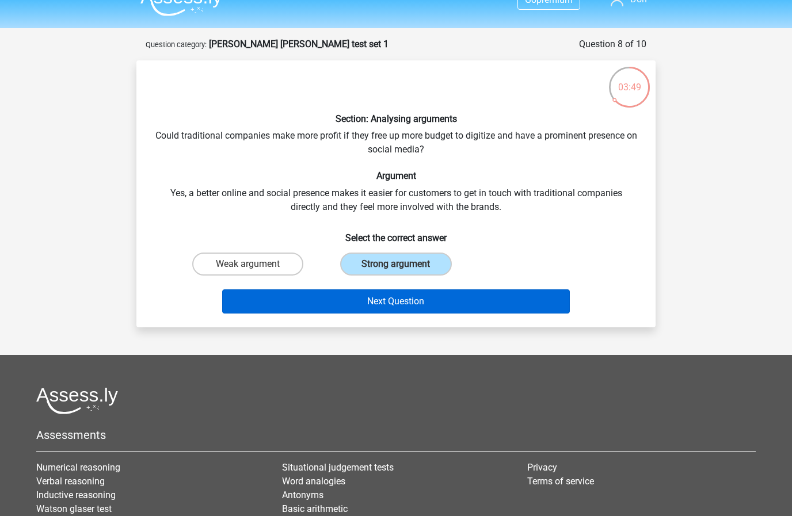
click at [428, 303] on button "Next Question" at bounding box center [396, 302] width 348 height 24
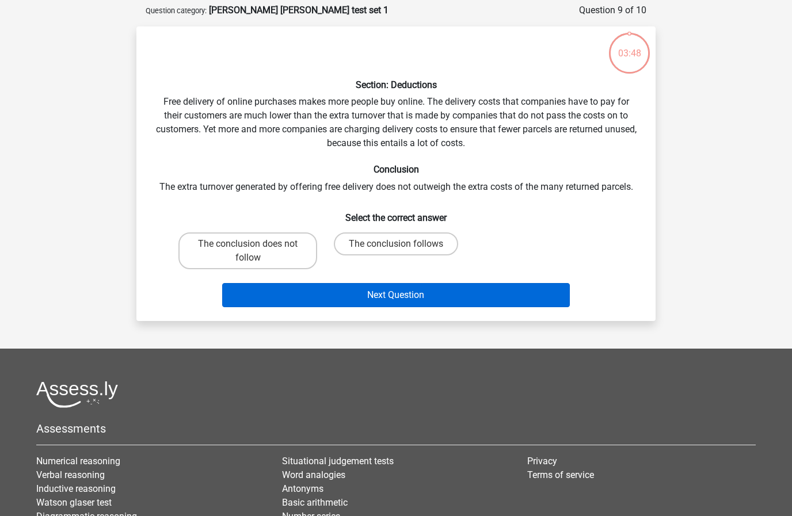
scroll to position [58, 0]
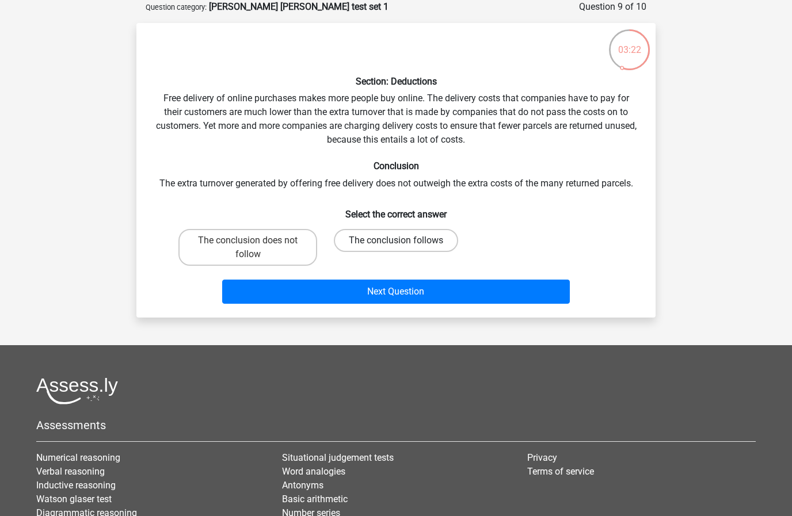
click at [402, 238] on label "The conclusion follows" at bounding box center [396, 240] width 124 height 23
click at [402, 241] on input "The conclusion follows" at bounding box center [399, 244] width 7 height 7
radio input "true"
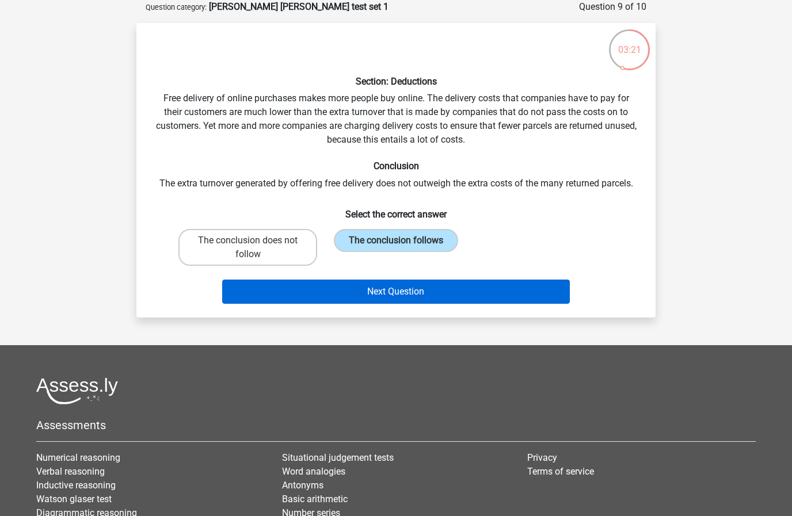
click at [416, 287] on button "Next Question" at bounding box center [396, 292] width 348 height 24
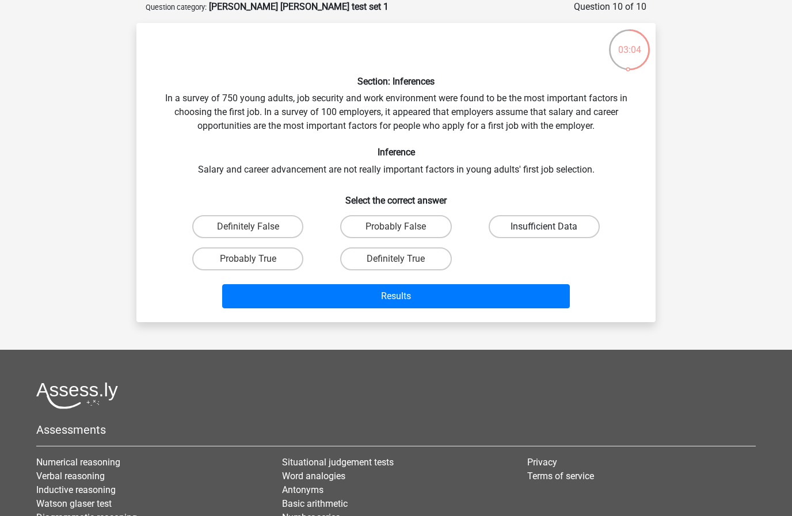
click at [542, 226] on label "Insufficient Data" at bounding box center [544, 226] width 111 height 23
click at [544, 227] on input "Insufficient Data" at bounding box center [547, 230] width 7 height 7
radio input "true"
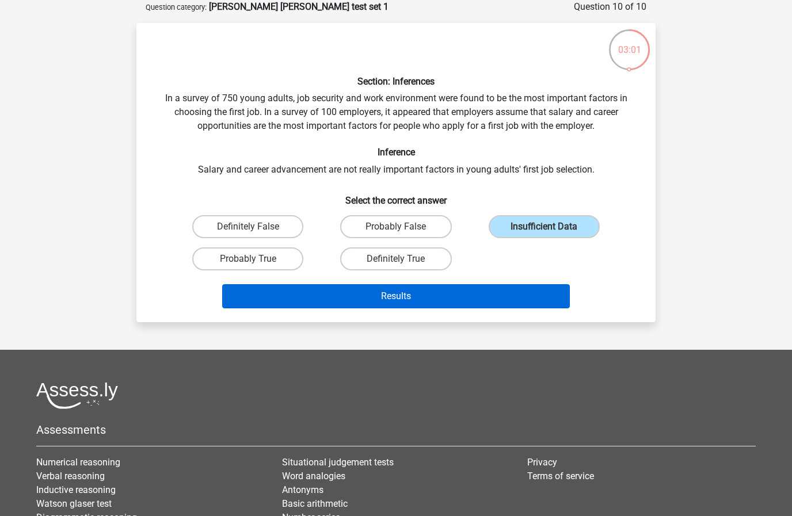
click at [408, 295] on button "Results" at bounding box center [396, 296] width 348 height 24
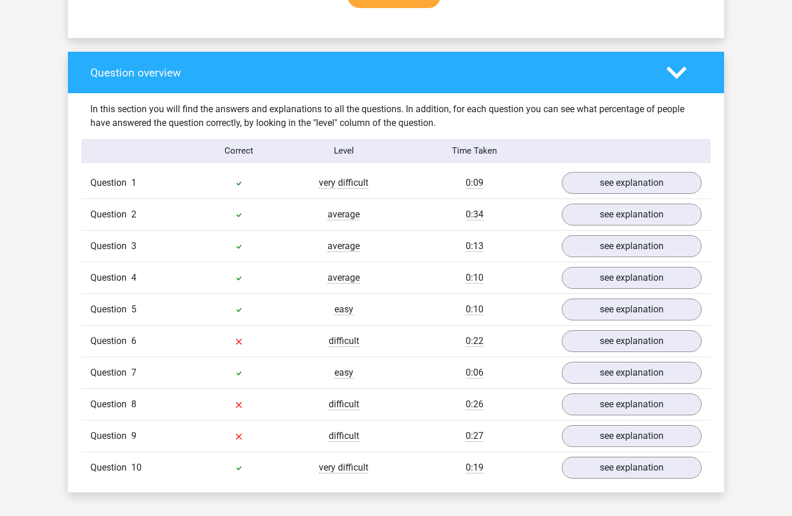
scroll to position [810, 0]
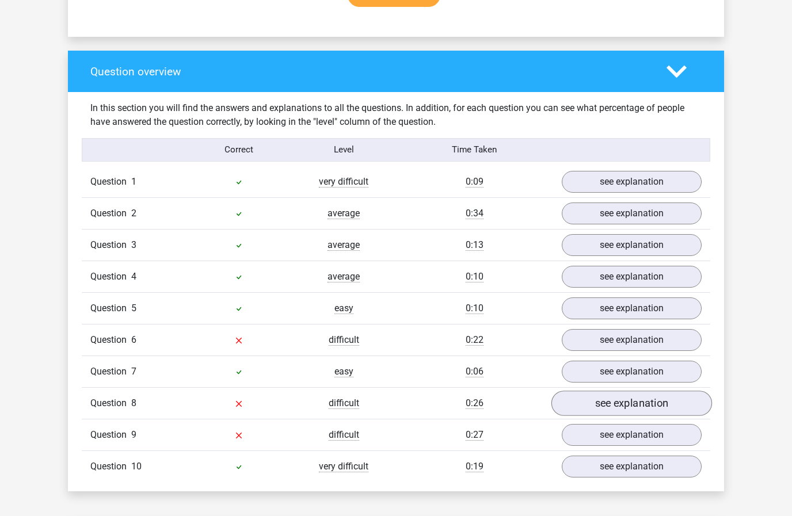
click at [621, 397] on link "see explanation" at bounding box center [631, 403] width 161 height 25
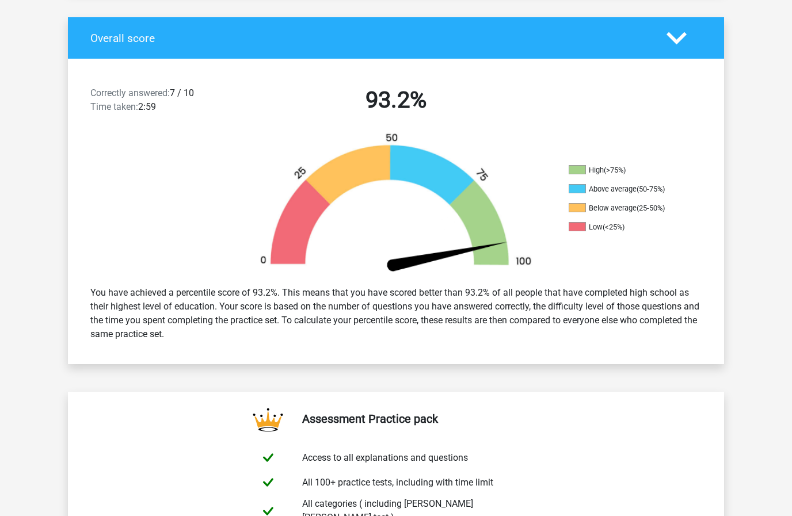
scroll to position [0, 0]
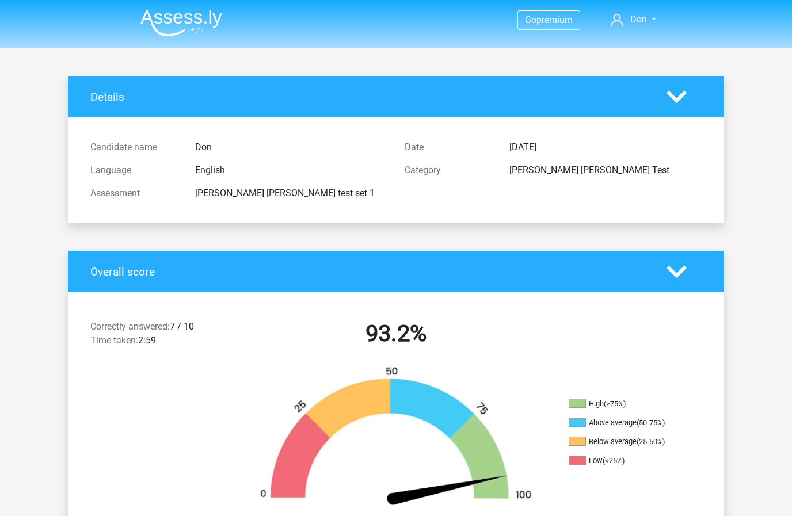
click at [675, 98] on polygon at bounding box center [677, 96] width 20 height 13
